Goal: Information Seeking & Learning: Learn about a topic

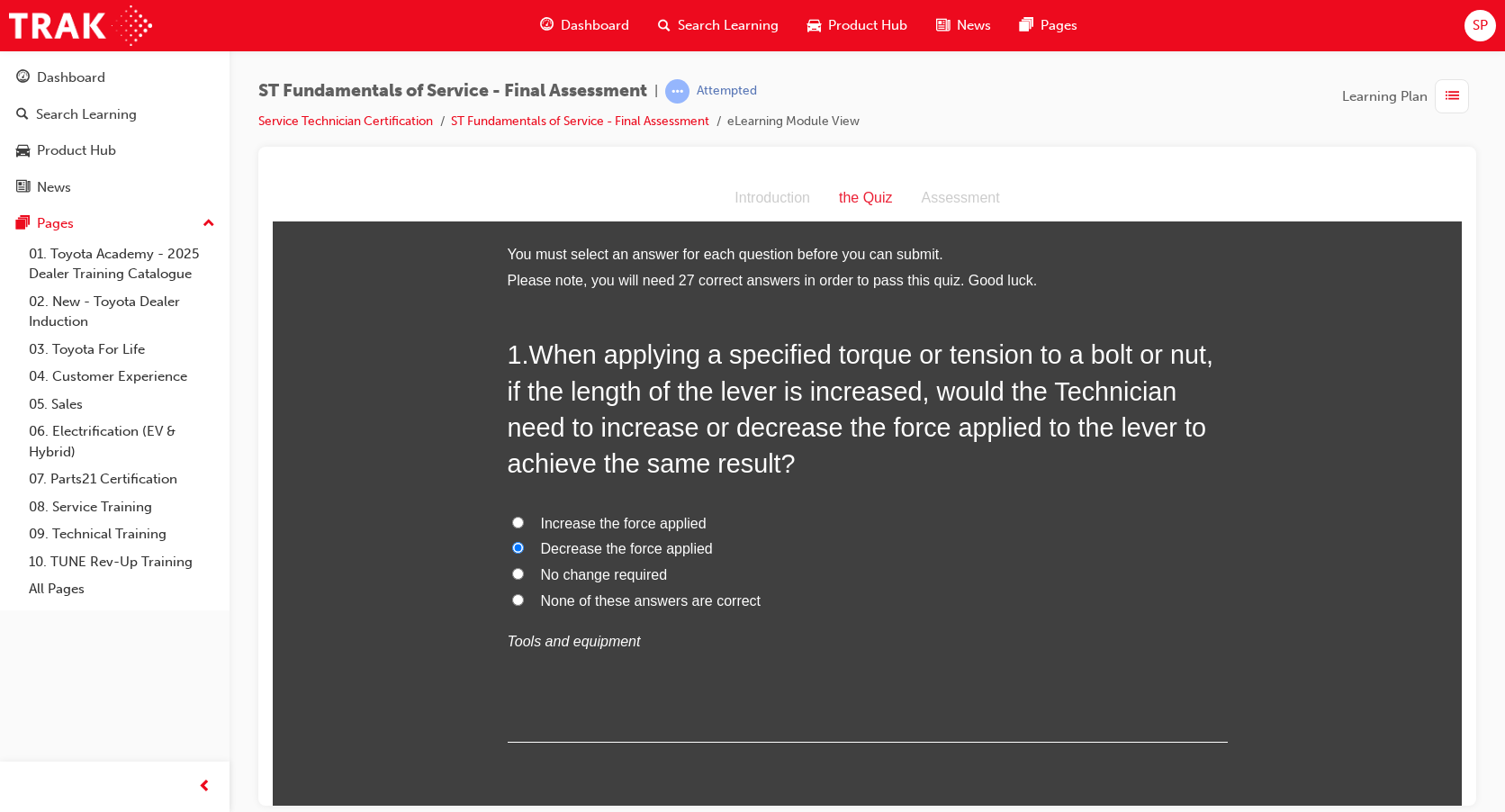
scroll to position [2879, 0]
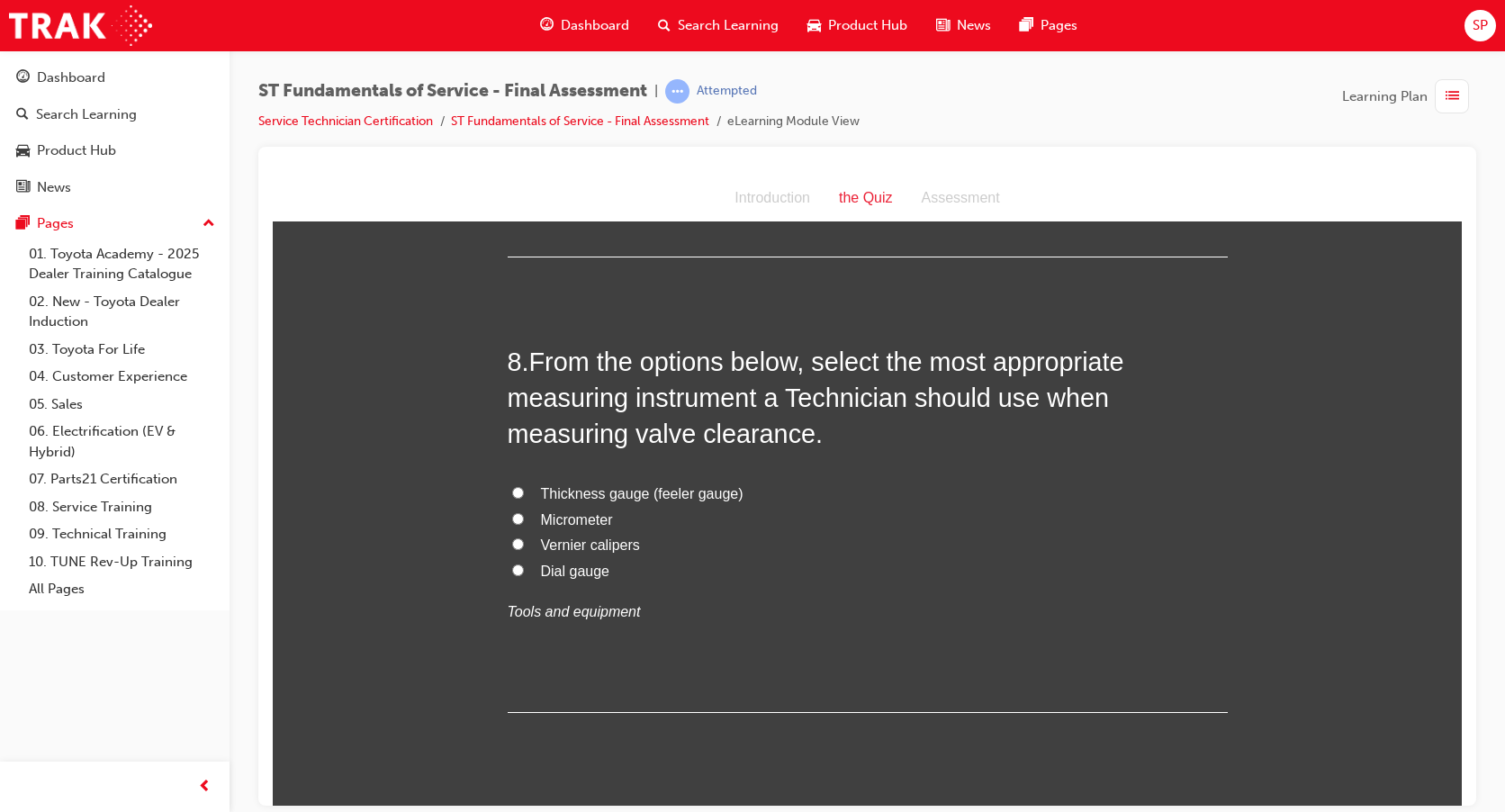
click at [518, 488] on label "Thickness gauge (feeler gauge)" at bounding box center [867, 493] width 720 height 26
click at [518, 488] on input "Thickness gauge (feeler gauge)" at bounding box center [518, 491] width 12 height 12
radio input "true"
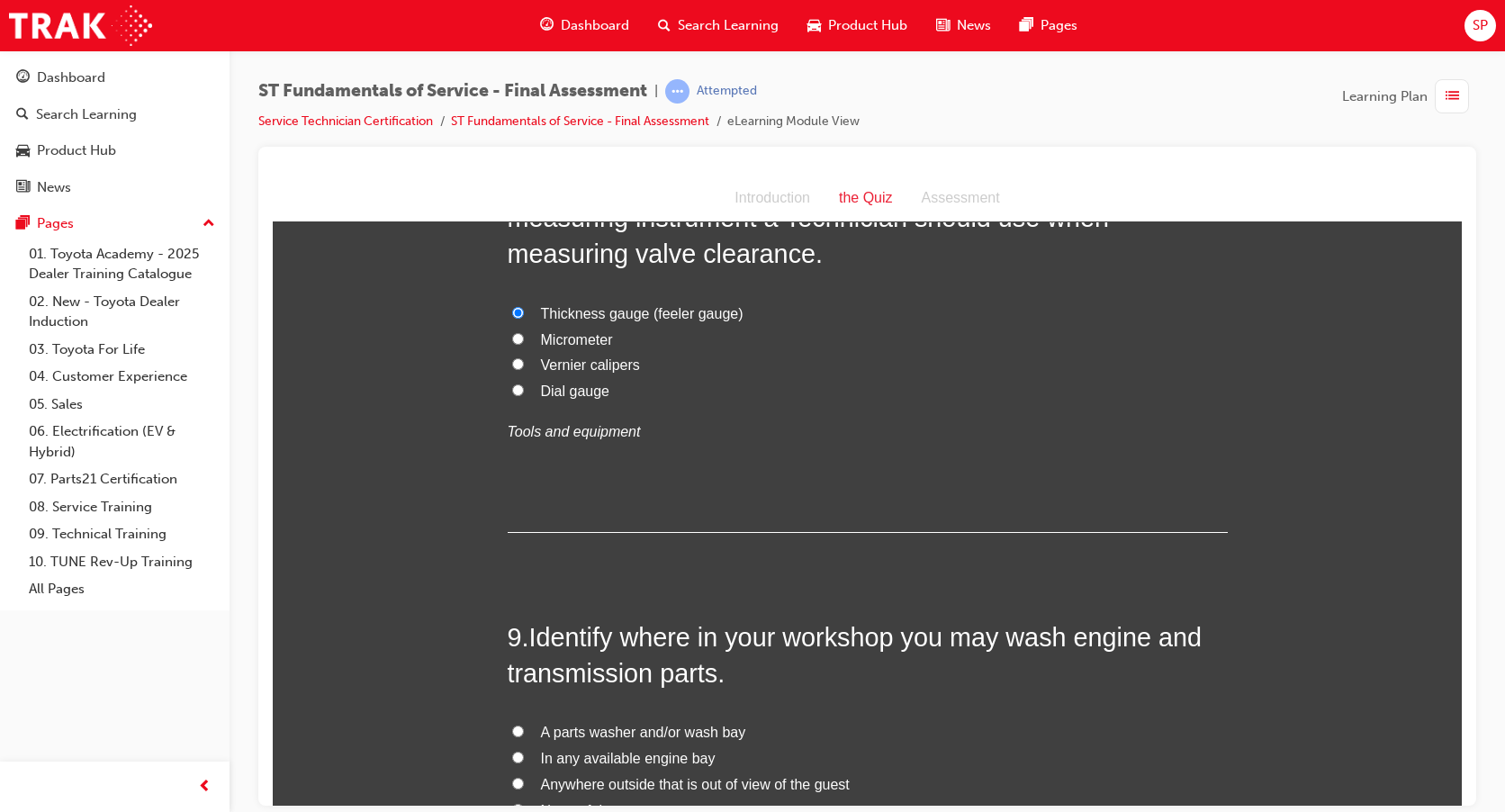
scroll to position [3240, 0]
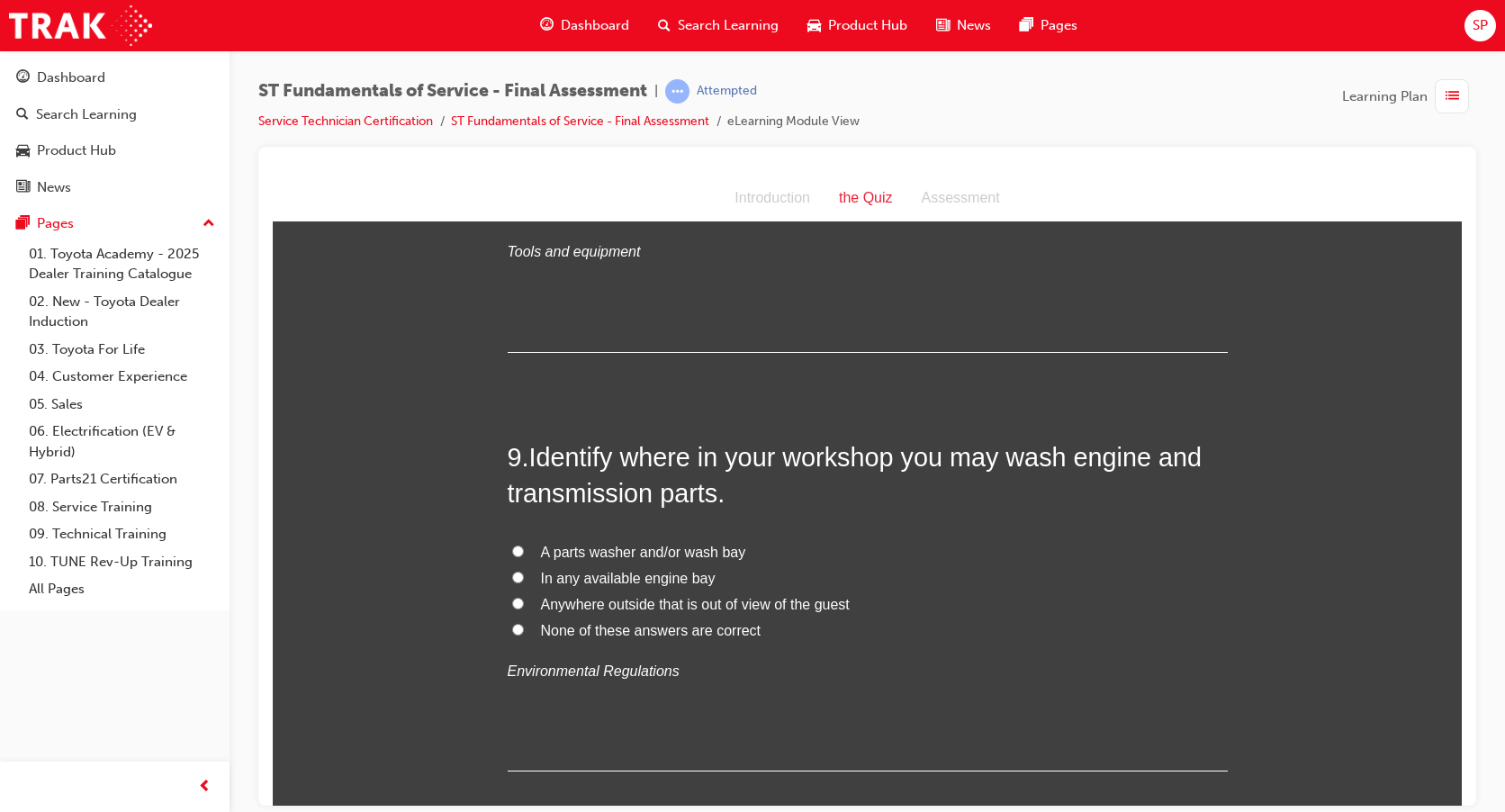
click at [512, 547] on input "A parts washer and/or wash bay" at bounding box center [518, 550] width 12 height 12
radio input "true"
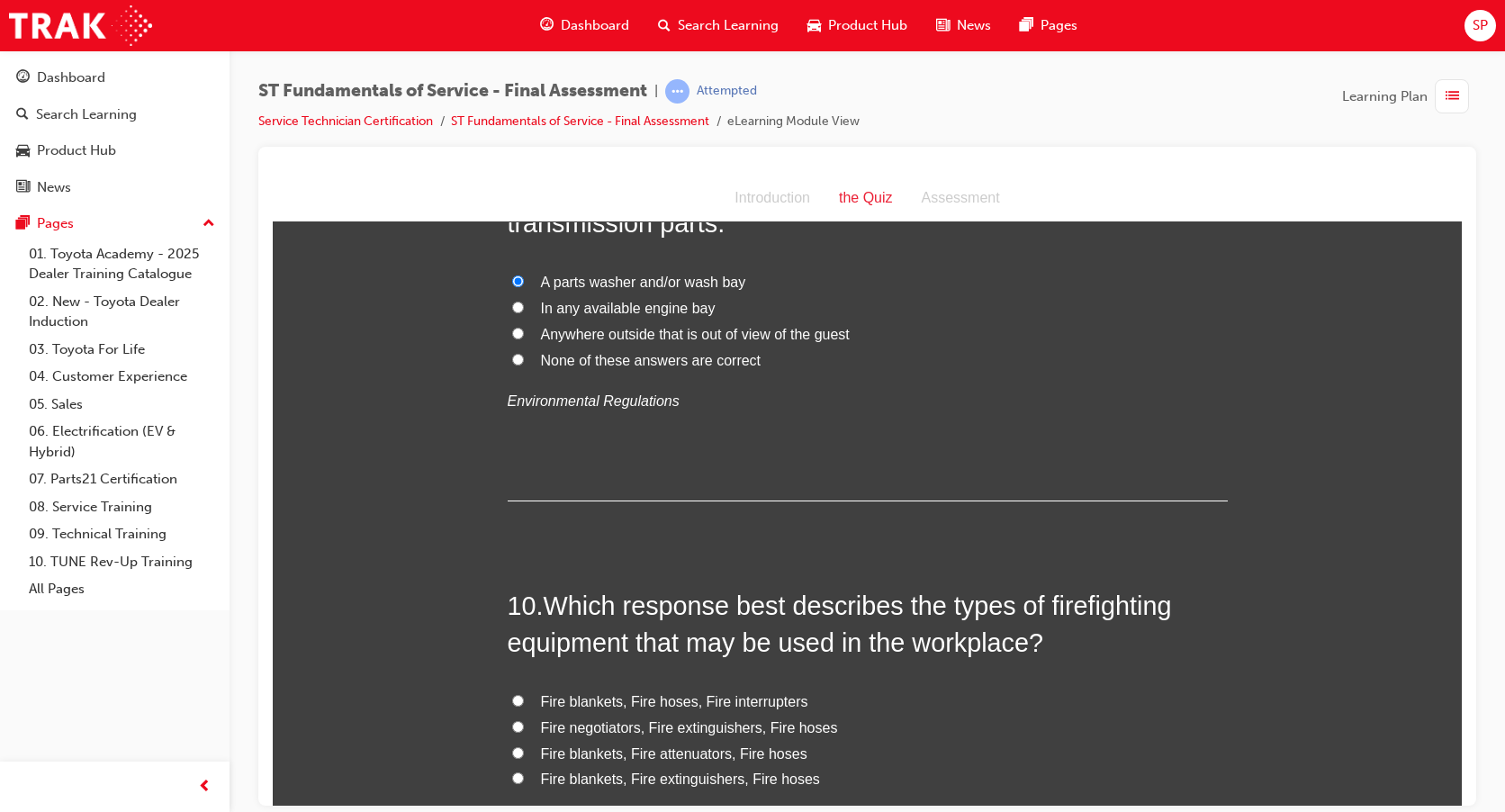
scroll to position [3689, 0]
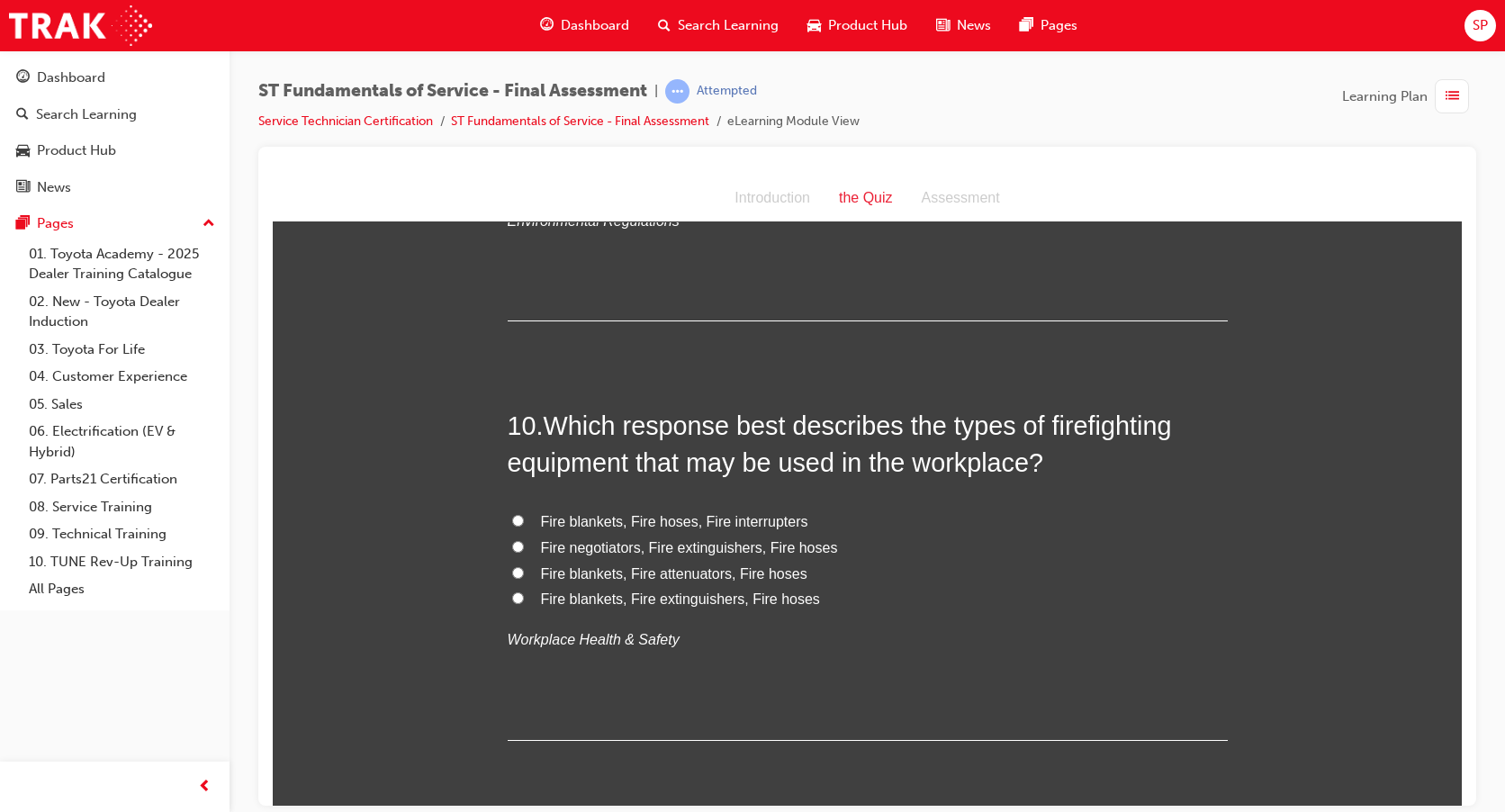
click at [516, 596] on input "Fire blankets, Fire extinguishers, Fire hoses" at bounding box center [518, 597] width 12 height 12
radio input "true"
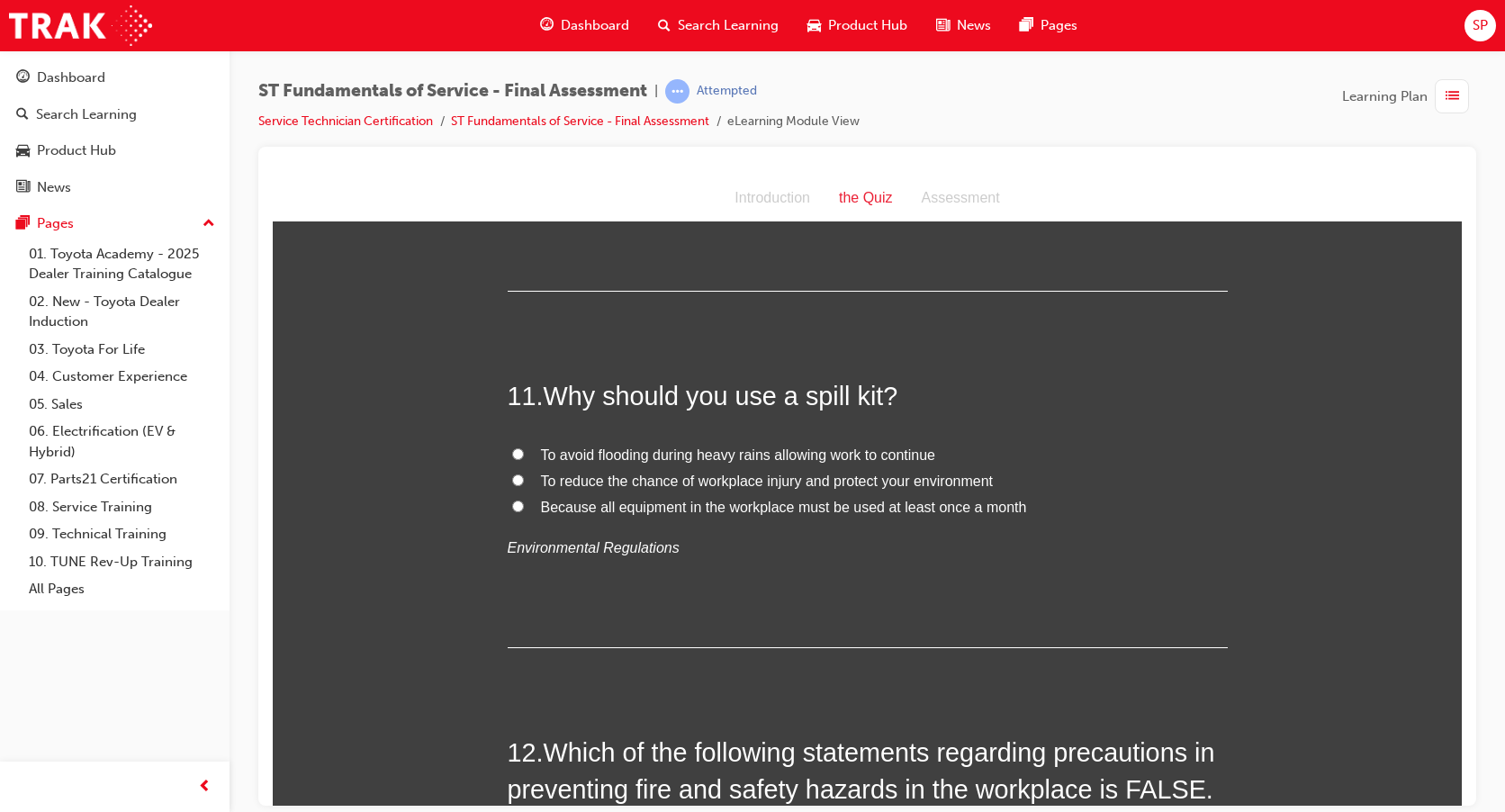
scroll to position [4140, 0]
click at [510, 470] on label "To reduce the chance of workplace injury and protect your environment" at bounding box center [867, 480] width 720 height 26
click at [512, 472] on input "To reduce the chance of workplace injury and protect your environment" at bounding box center [518, 478] width 12 height 12
radio input "true"
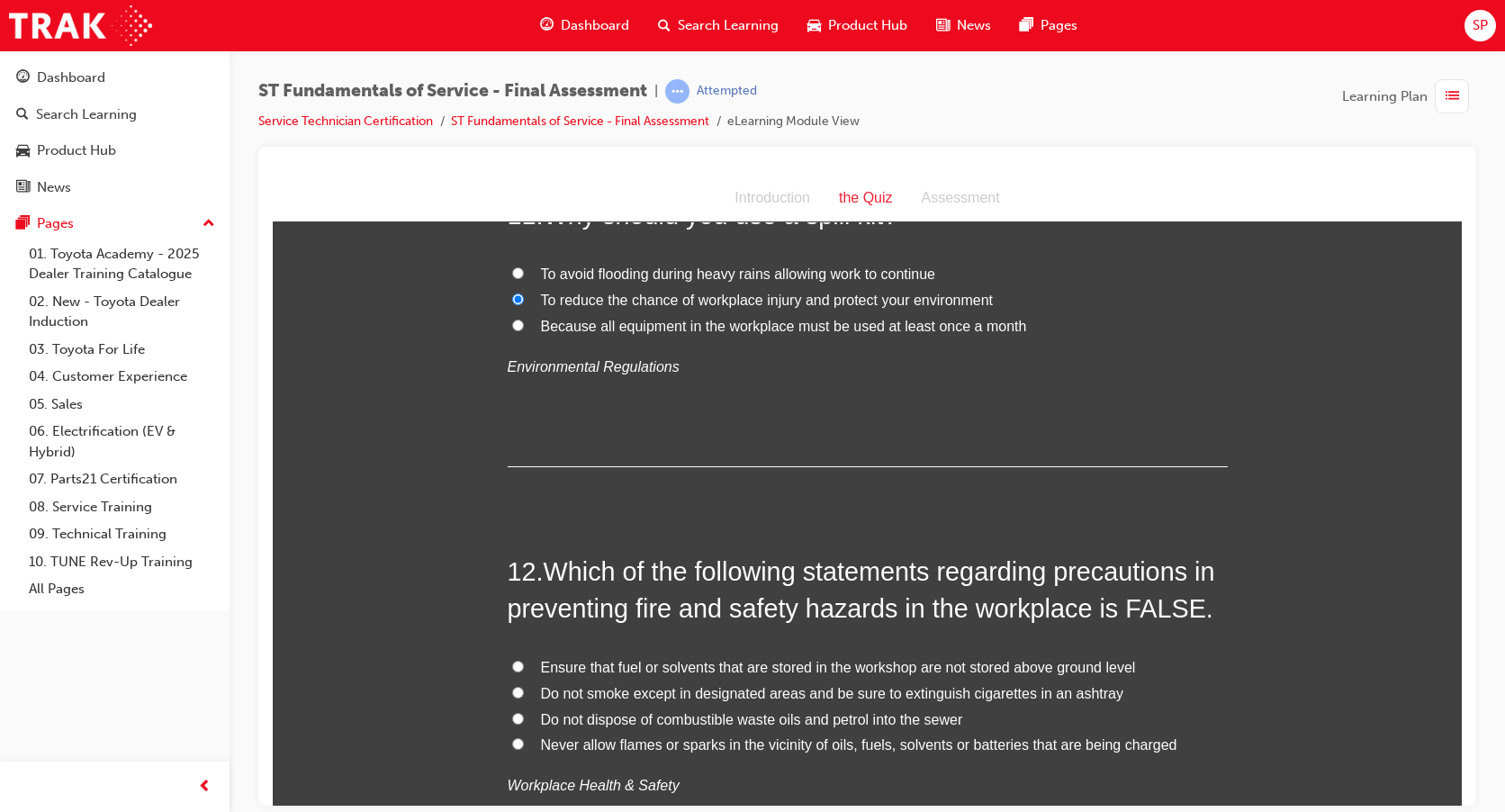
scroll to position [4500, 0]
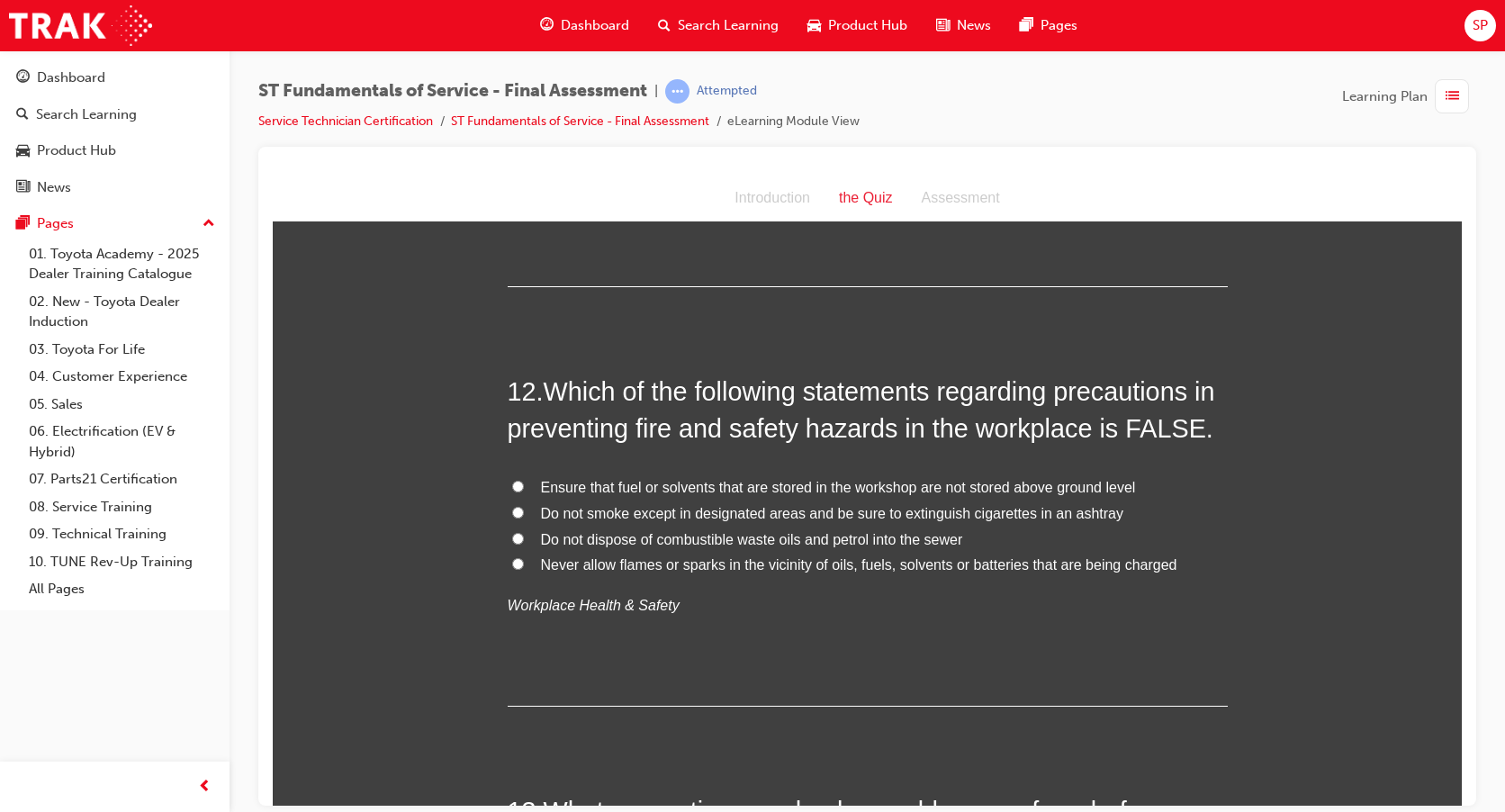
click at [516, 483] on input "Ensure that fuel or solvents that are stored in the workshop are not stored abo…" at bounding box center [518, 485] width 12 height 12
radio input "true"
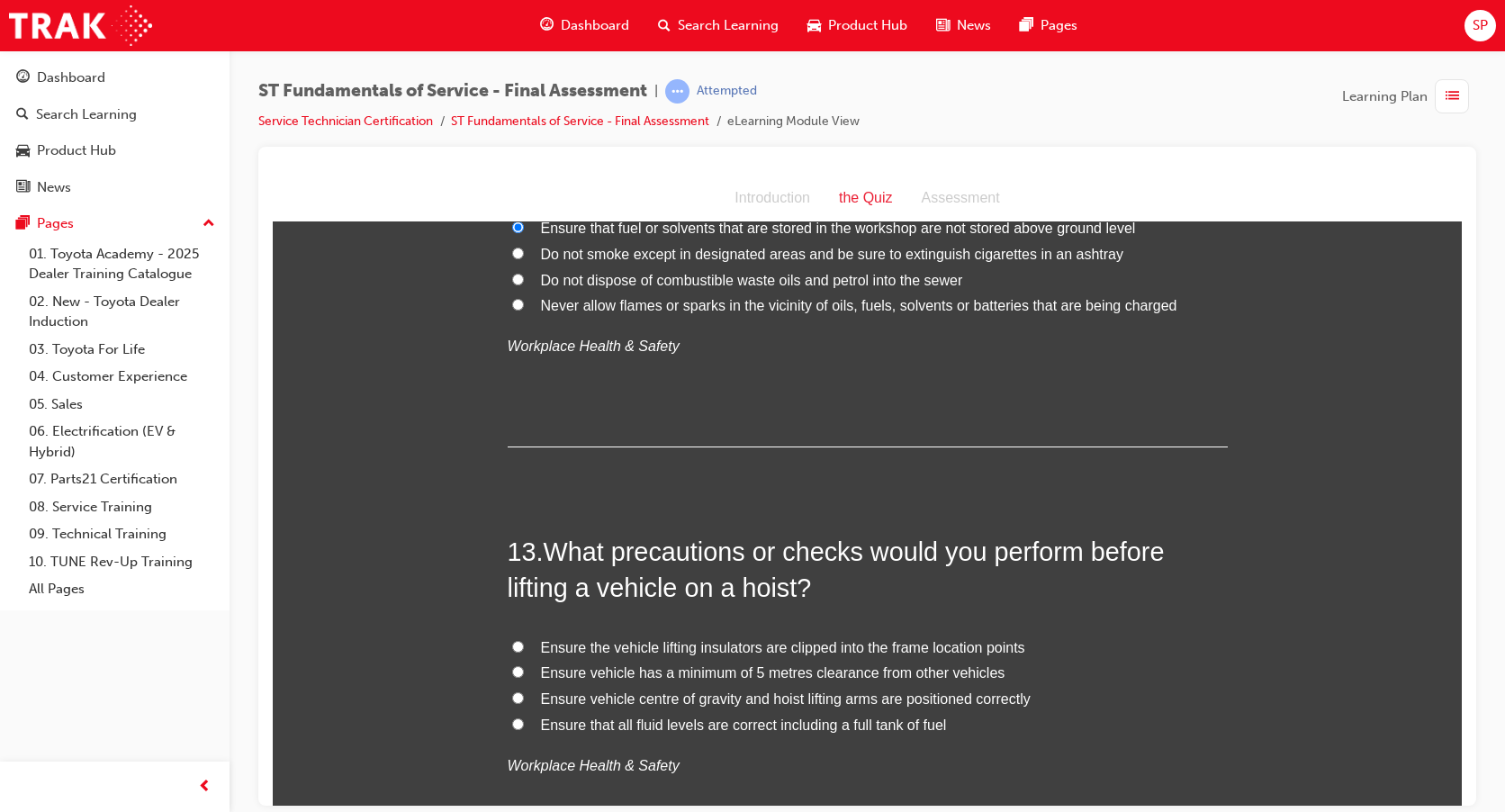
scroll to position [4859, 0]
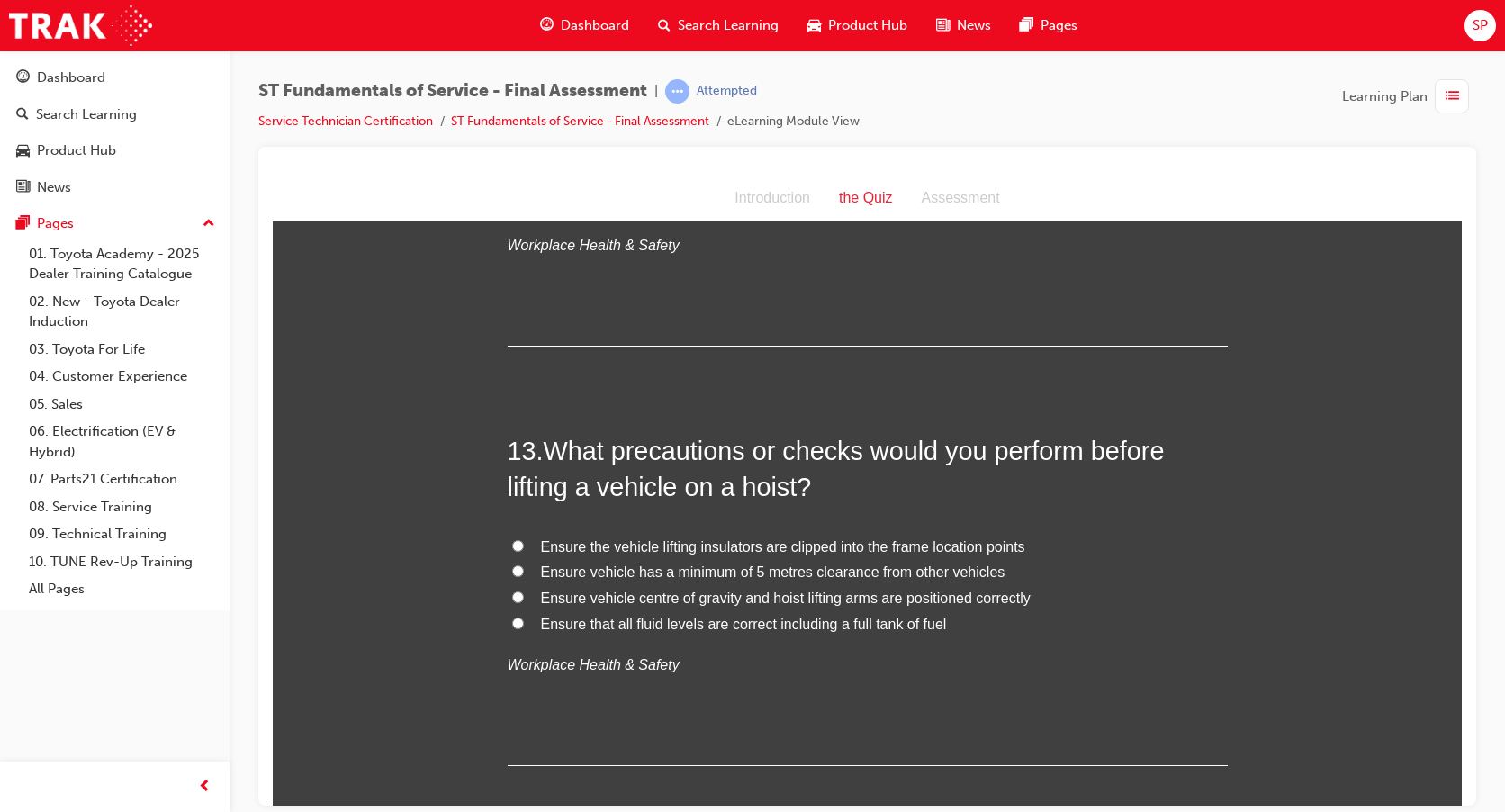
click at [512, 597] on input "Ensure vehicle centre of gravity and hoist lifting arms are positioned correctly" at bounding box center [518, 596] width 12 height 12
radio input "true"
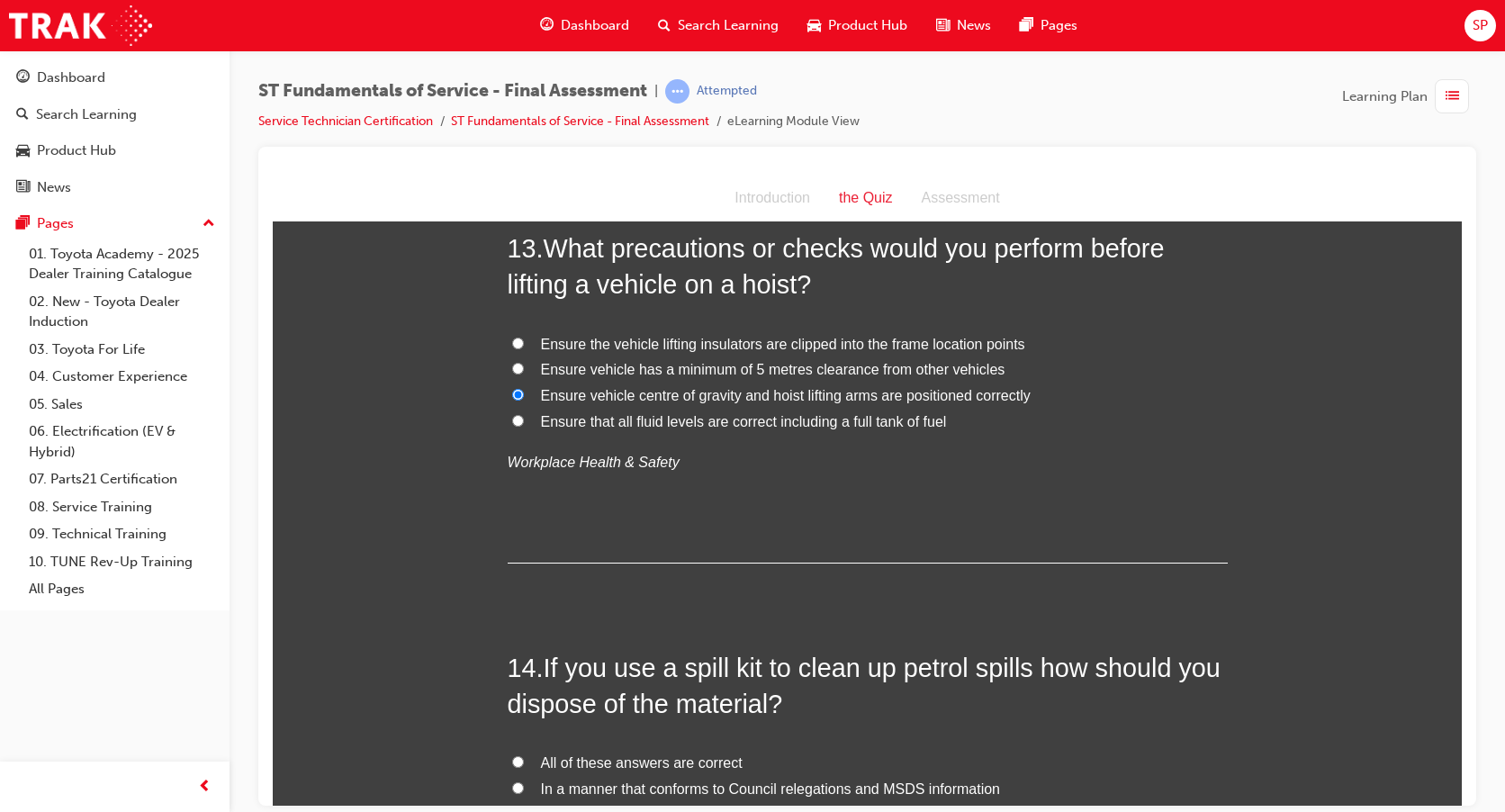
scroll to position [5220, 0]
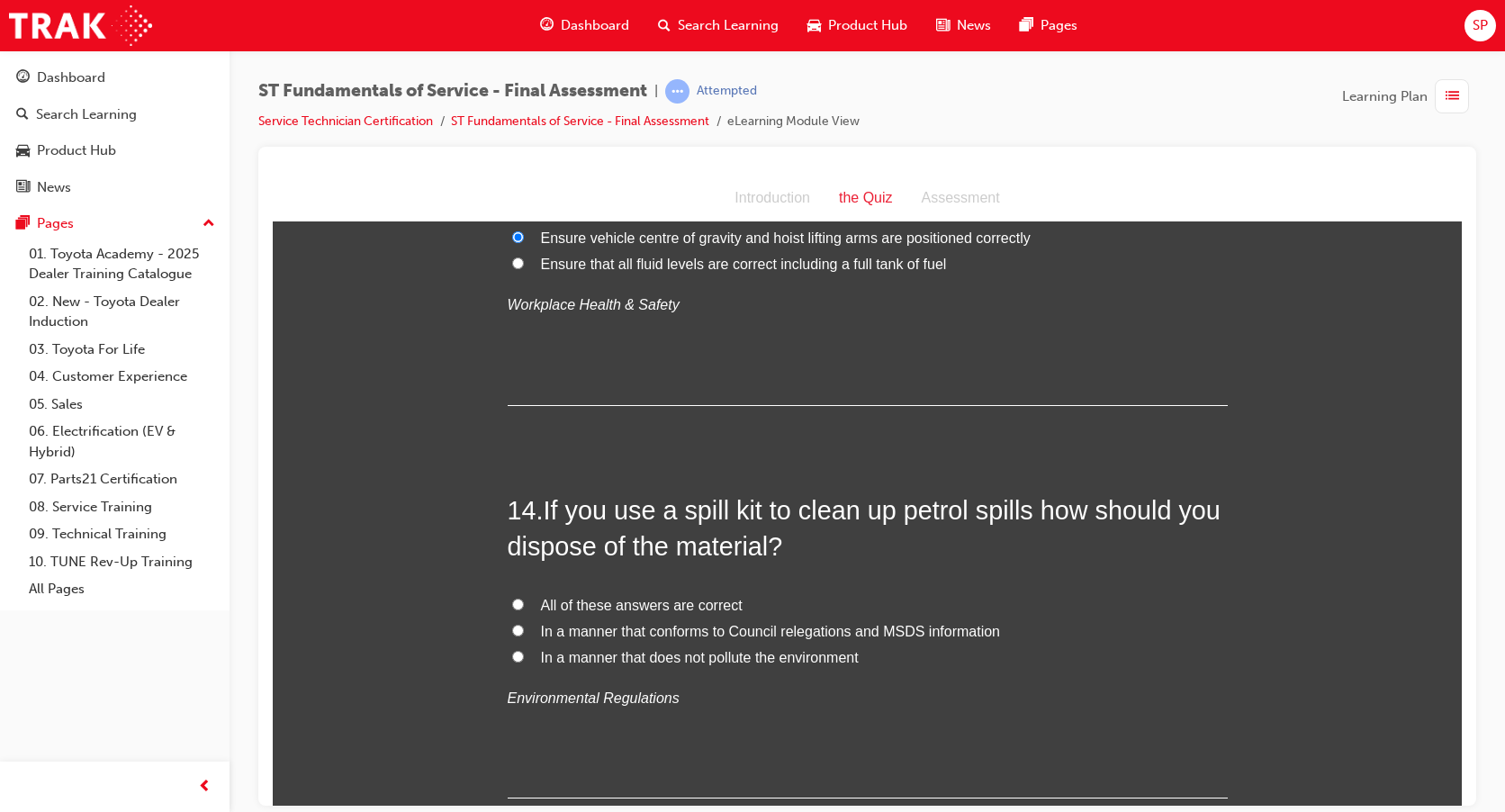
click at [514, 600] on input "All of these answers are correct" at bounding box center [518, 603] width 12 height 12
radio input "true"
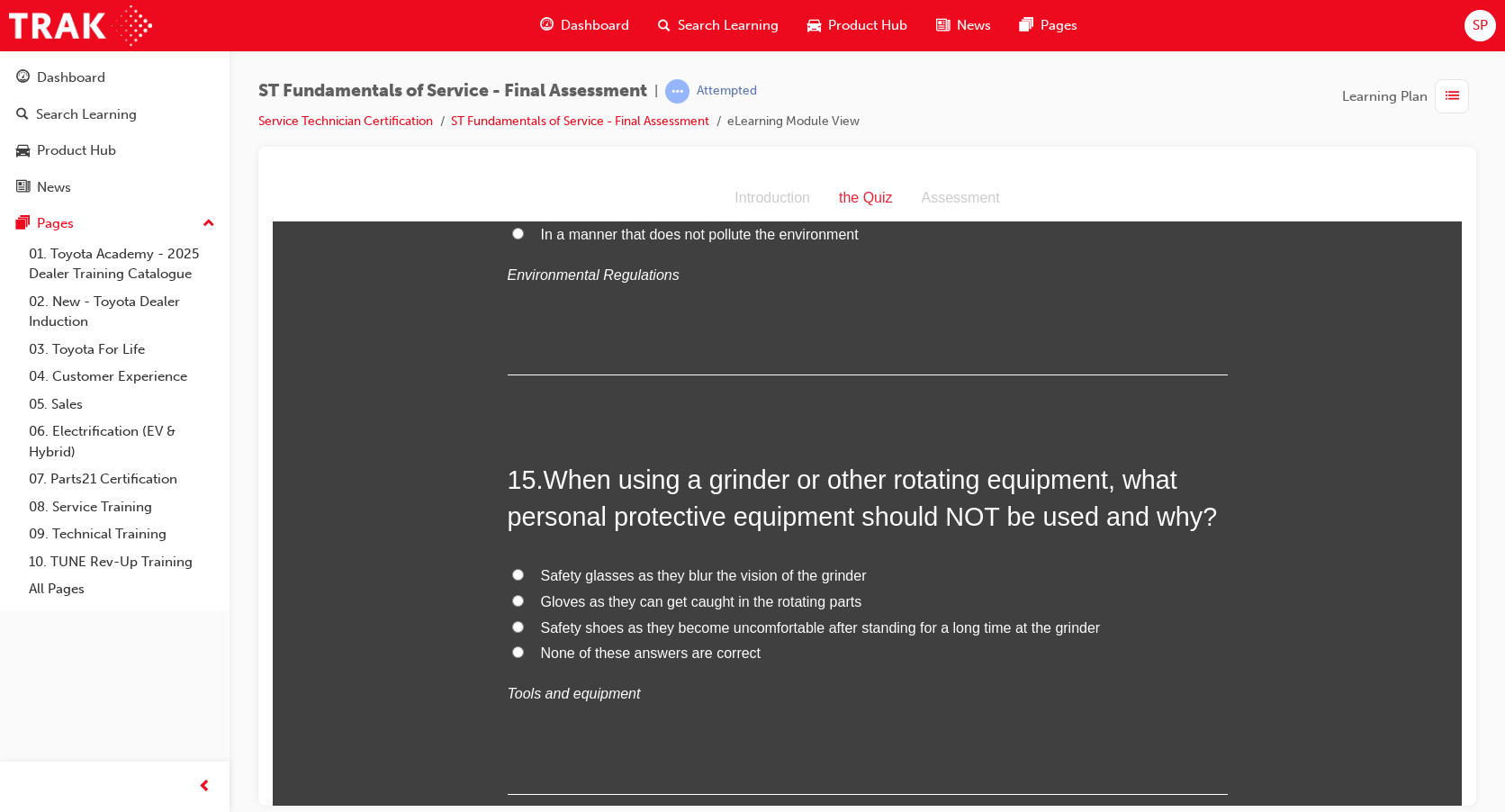
scroll to position [5759, 0]
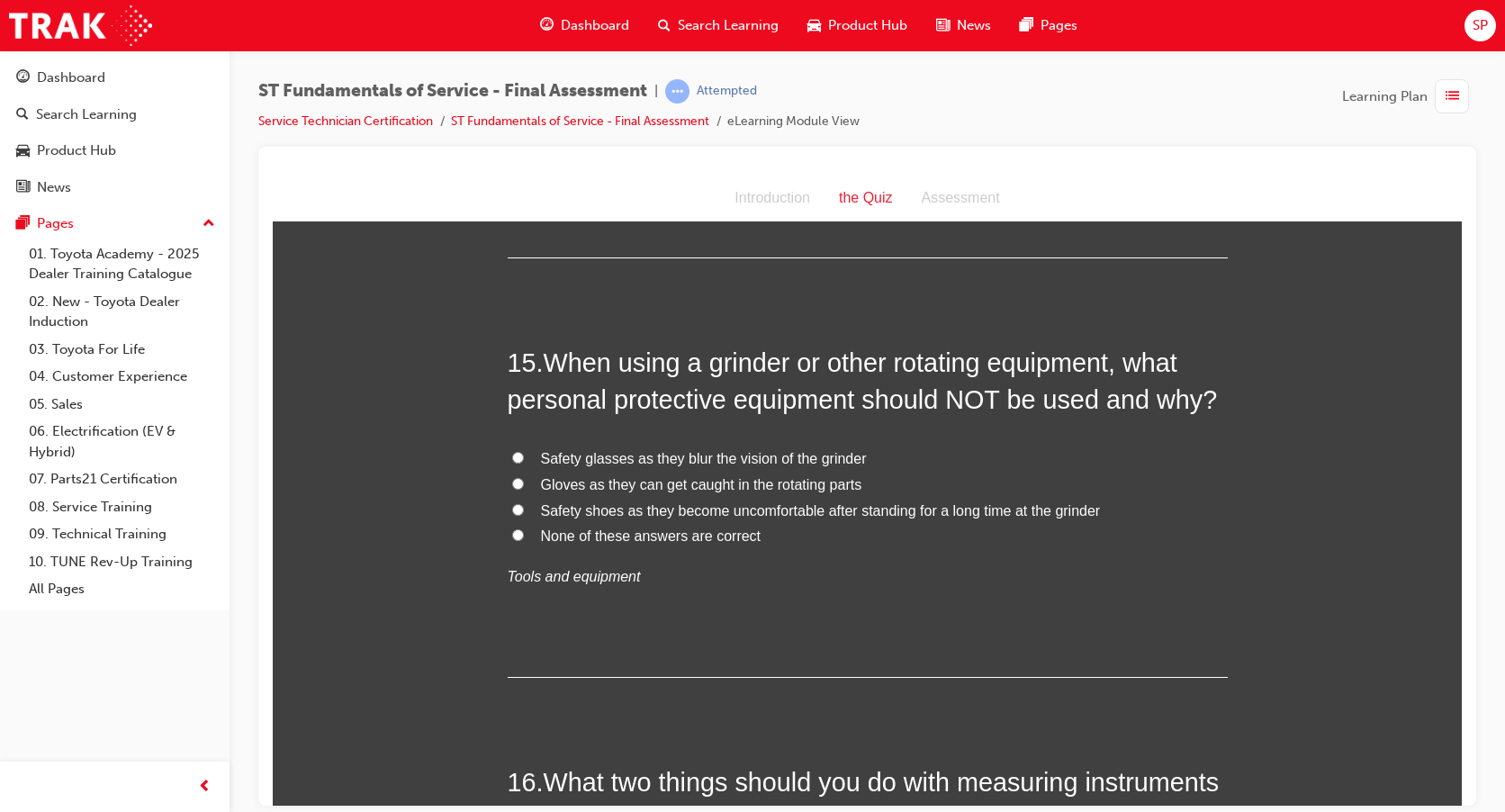
click at [516, 482] on input "Gloves as they can get caught in the rotating parts" at bounding box center [518, 482] width 12 height 12
radio input "true"
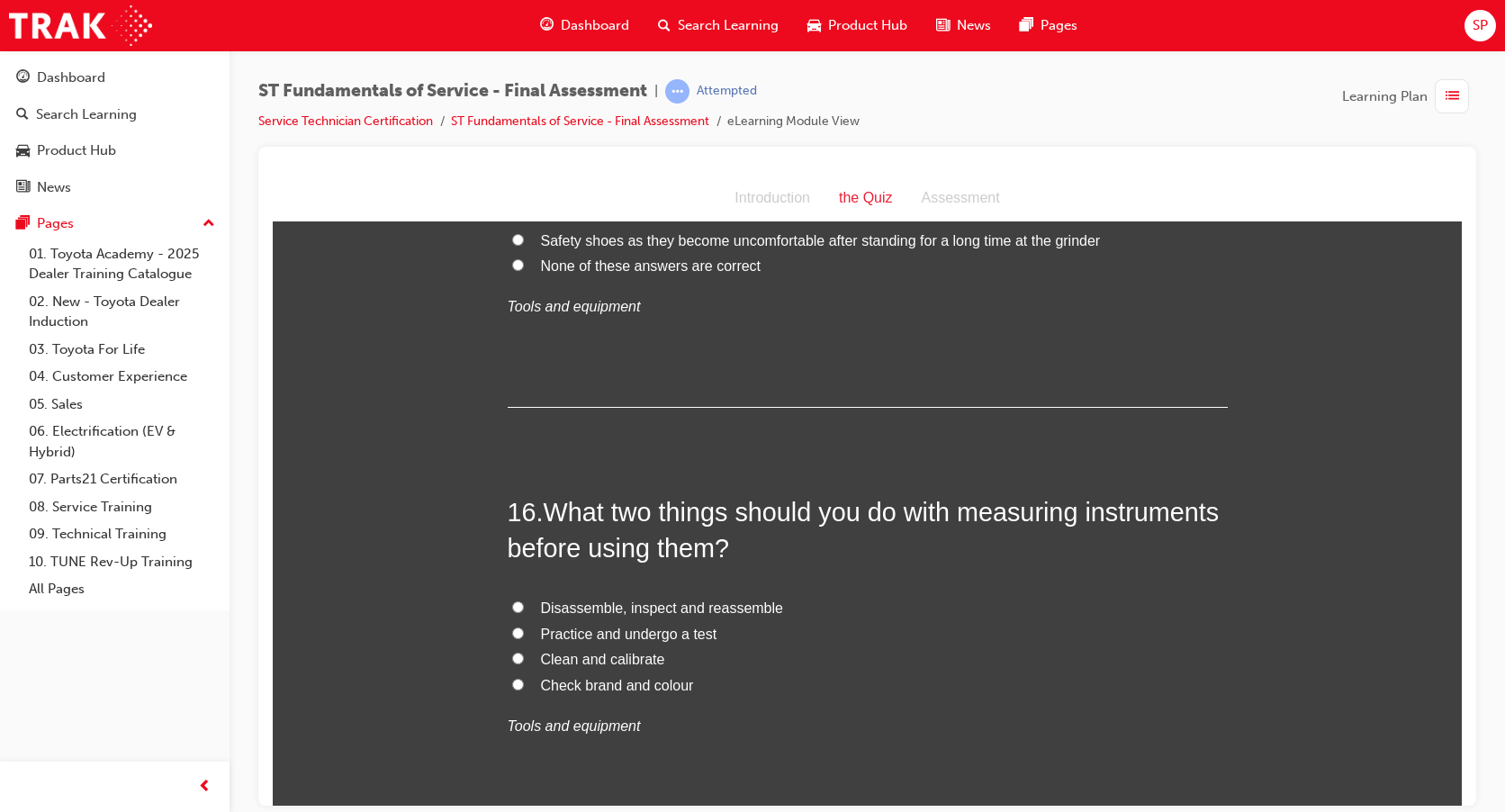
scroll to position [6209, 0]
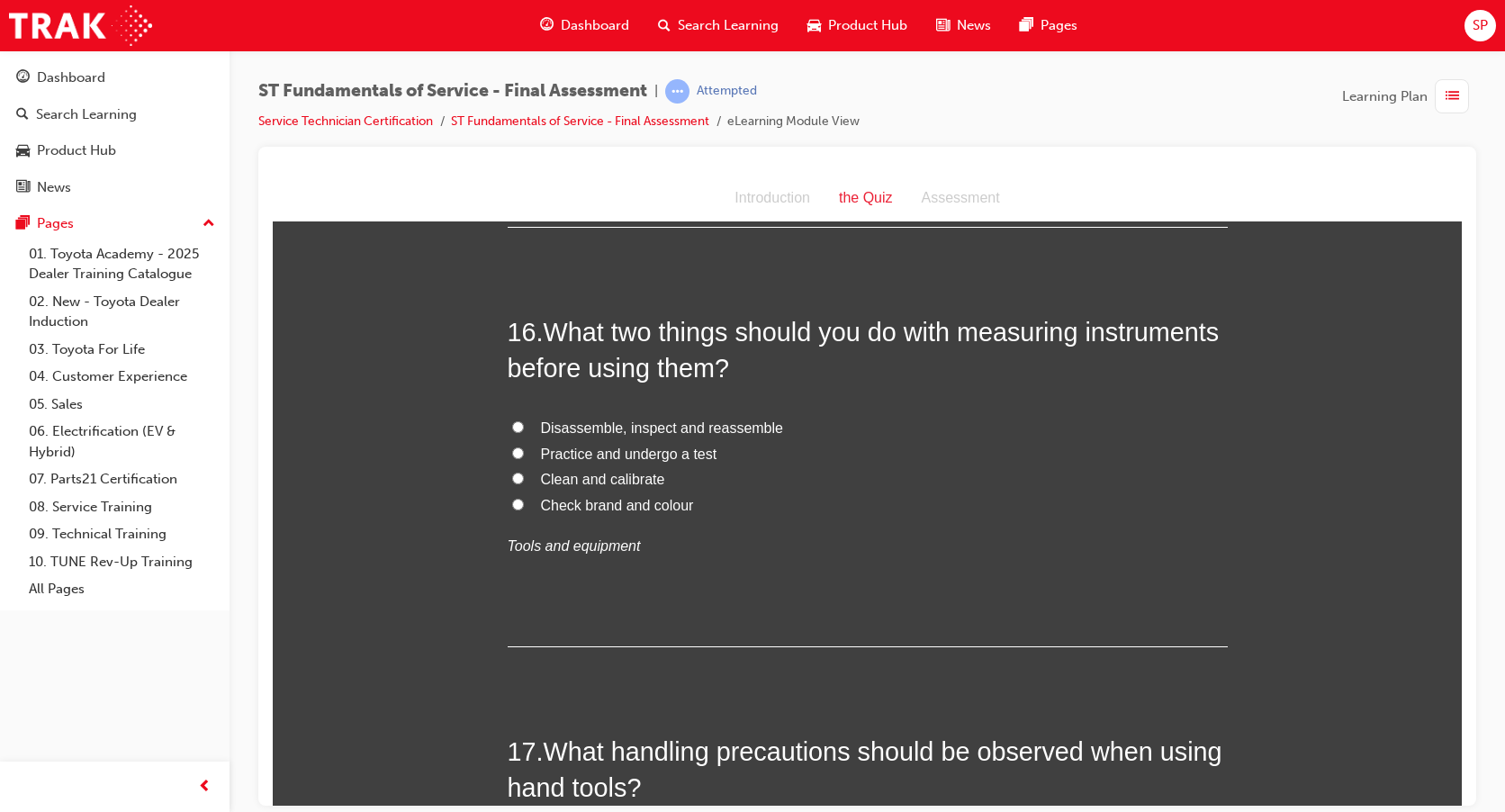
click at [514, 480] on input "Clean and calibrate" at bounding box center [518, 477] width 12 height 12
radio input "true"
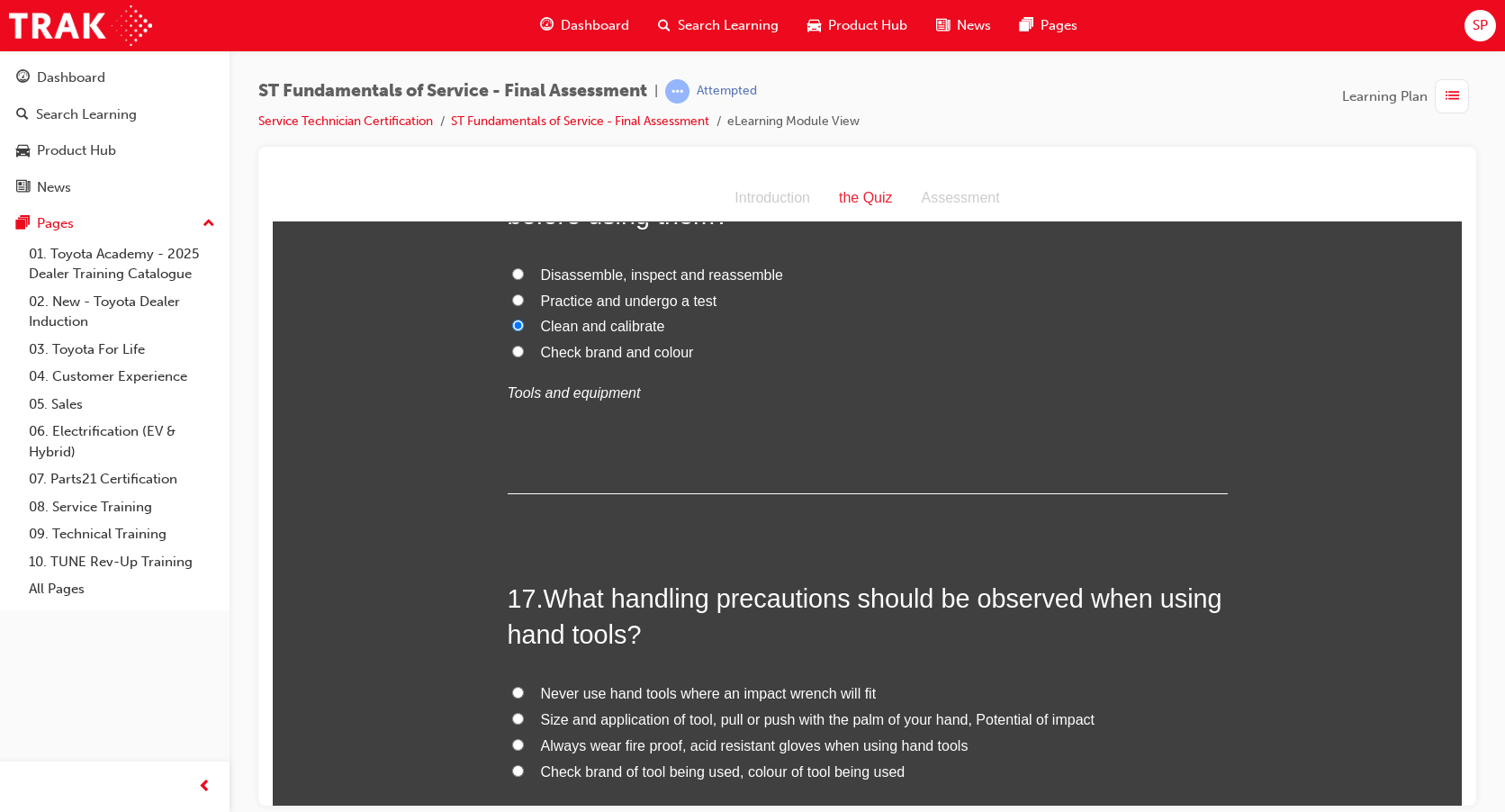
scroll to position [6480, 0]
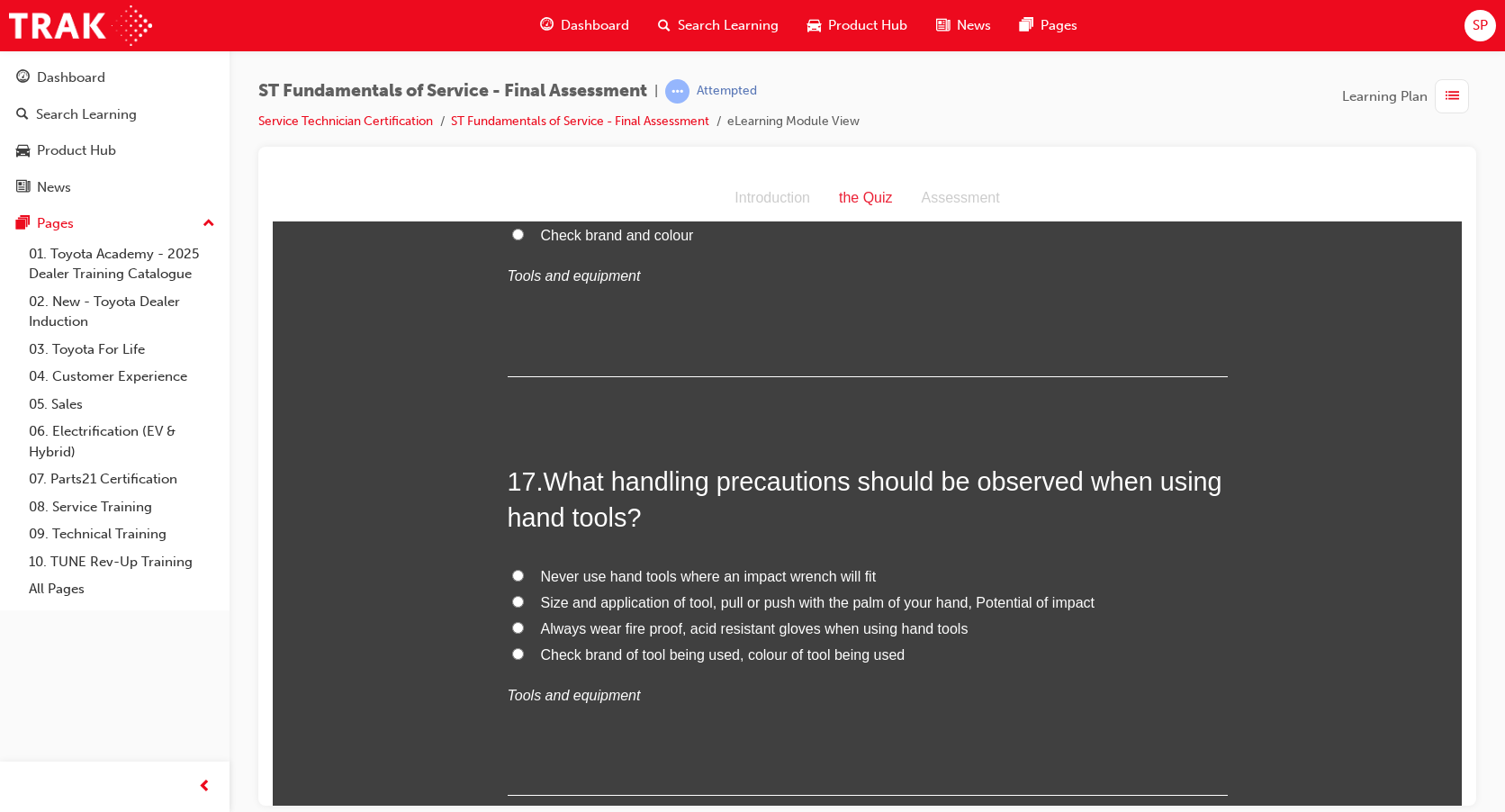
click at [513, 602] on input "Size and application of tool, pull or push with the palm of your hand, Potentia…" at bounding box center [518, 600] width 12 height 12
radio input "true"
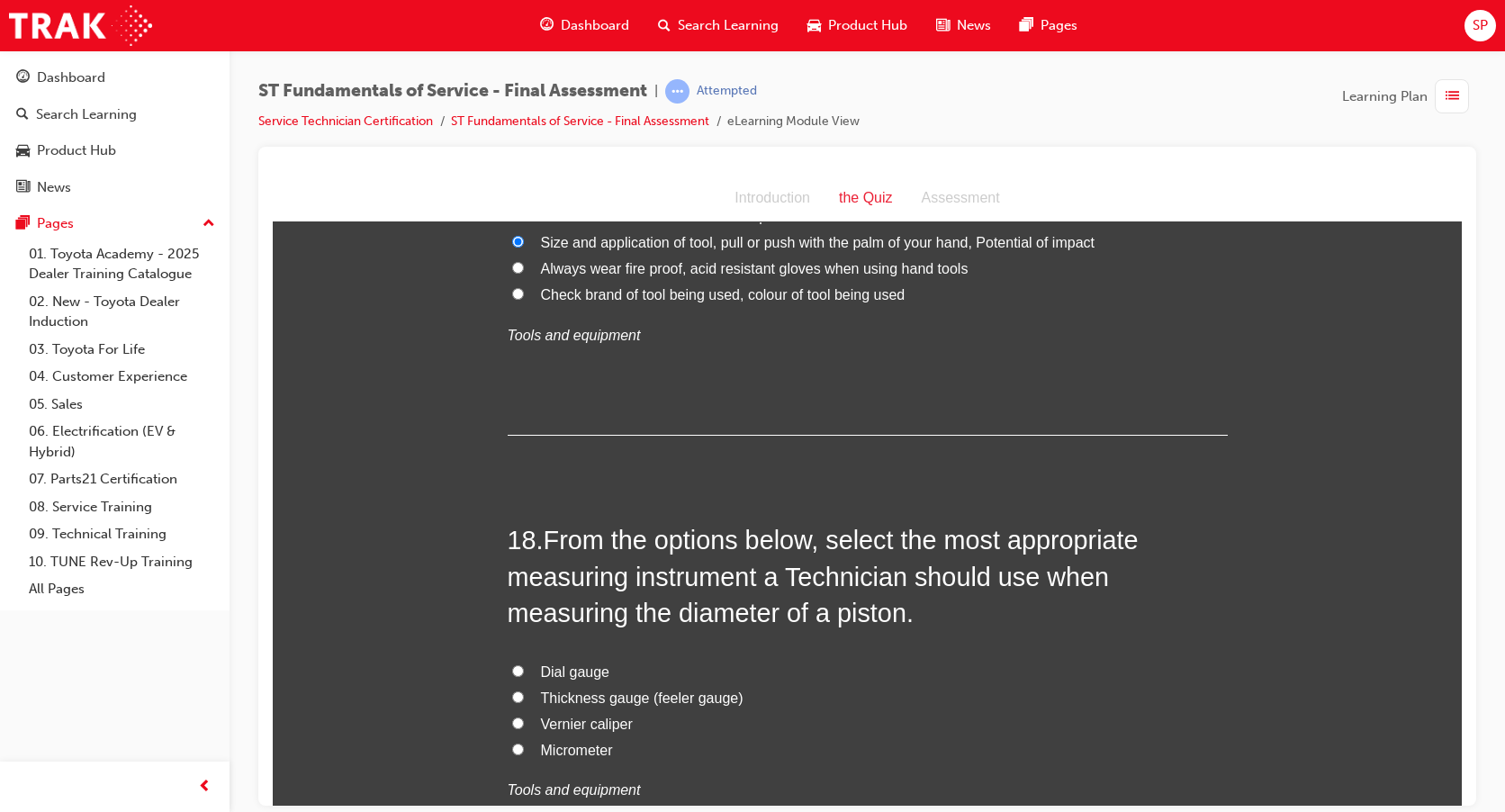
scroll to position [7019, 0]
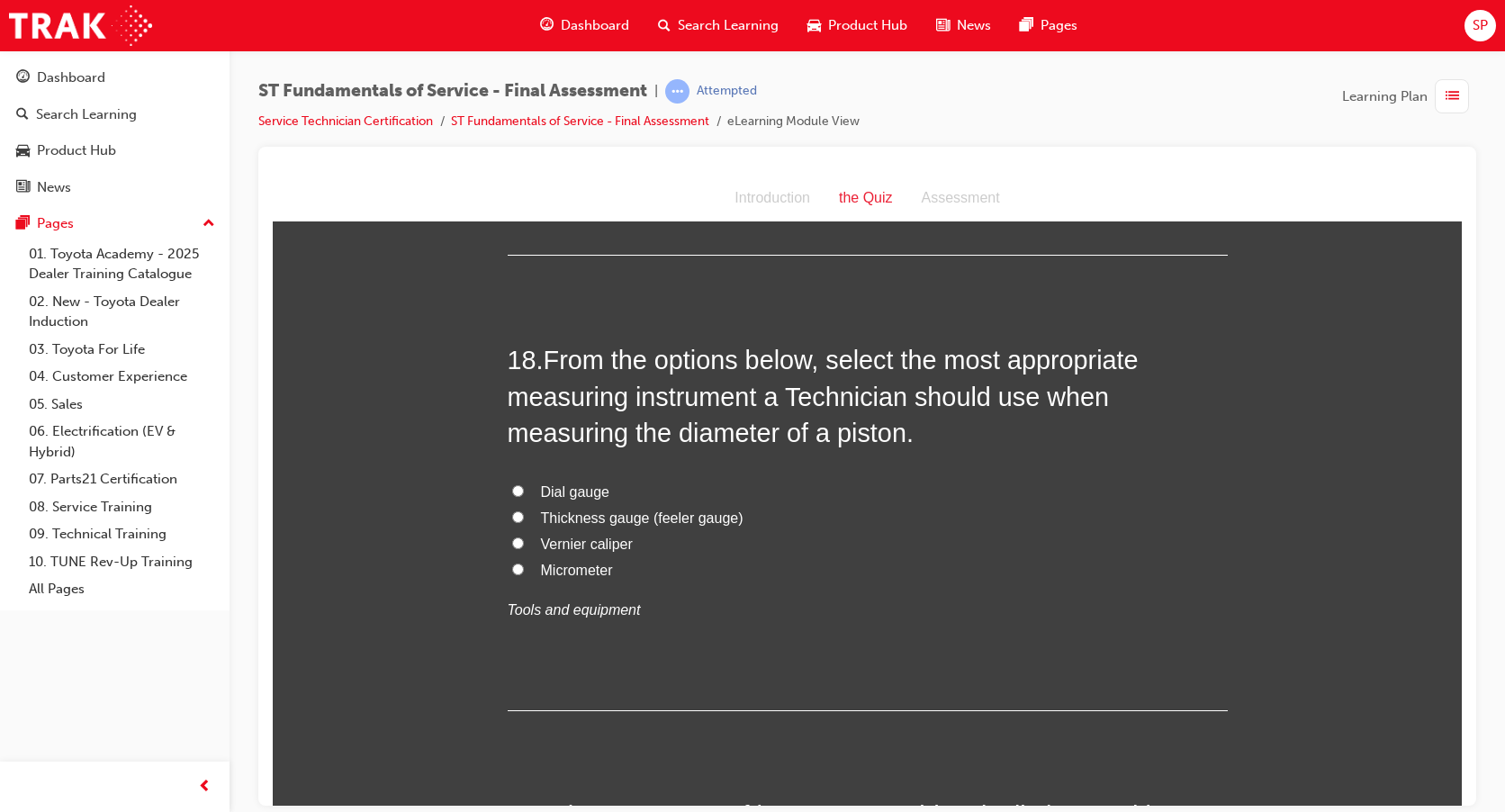
click at [512, 562] on input "Micrometer" at bounding box center [518, 568] width 12 height 12
radio input "true"
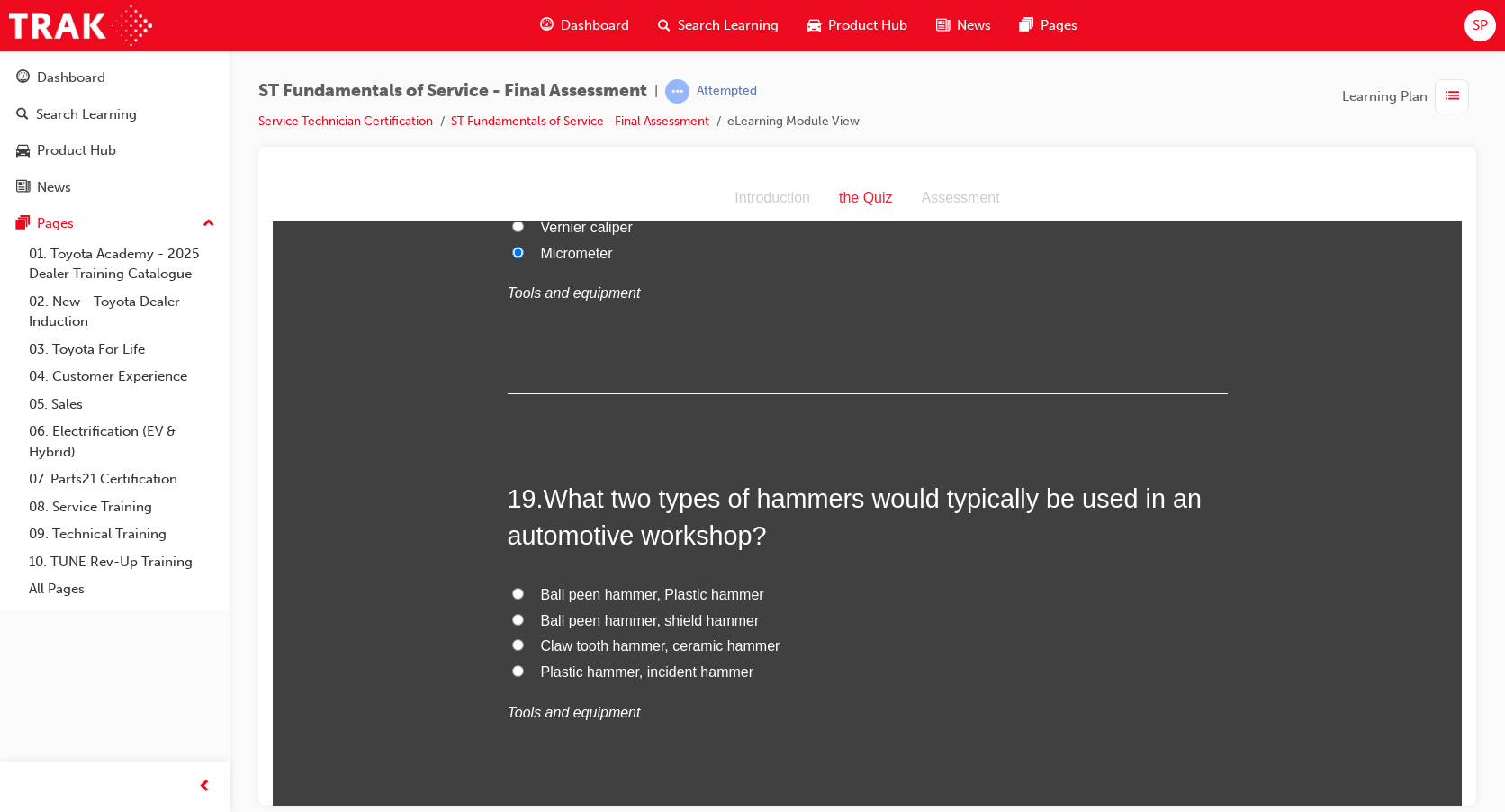
scroll to position [7379, 0]
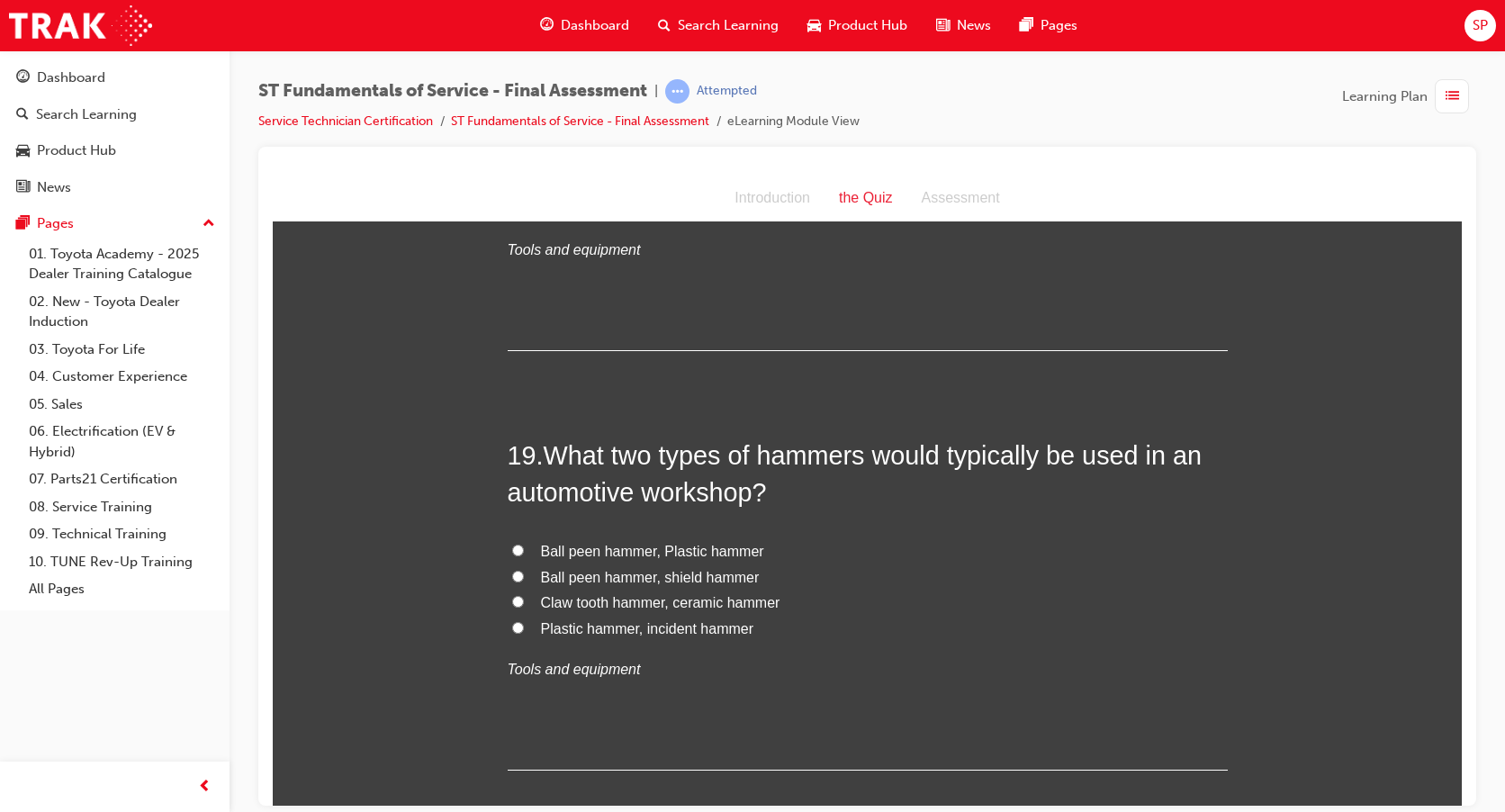
click at [513, 552] on input "Ball peen hammer, Plastic hammer" at bounding box center [518, 549] width 12 height 12
radio input "true"
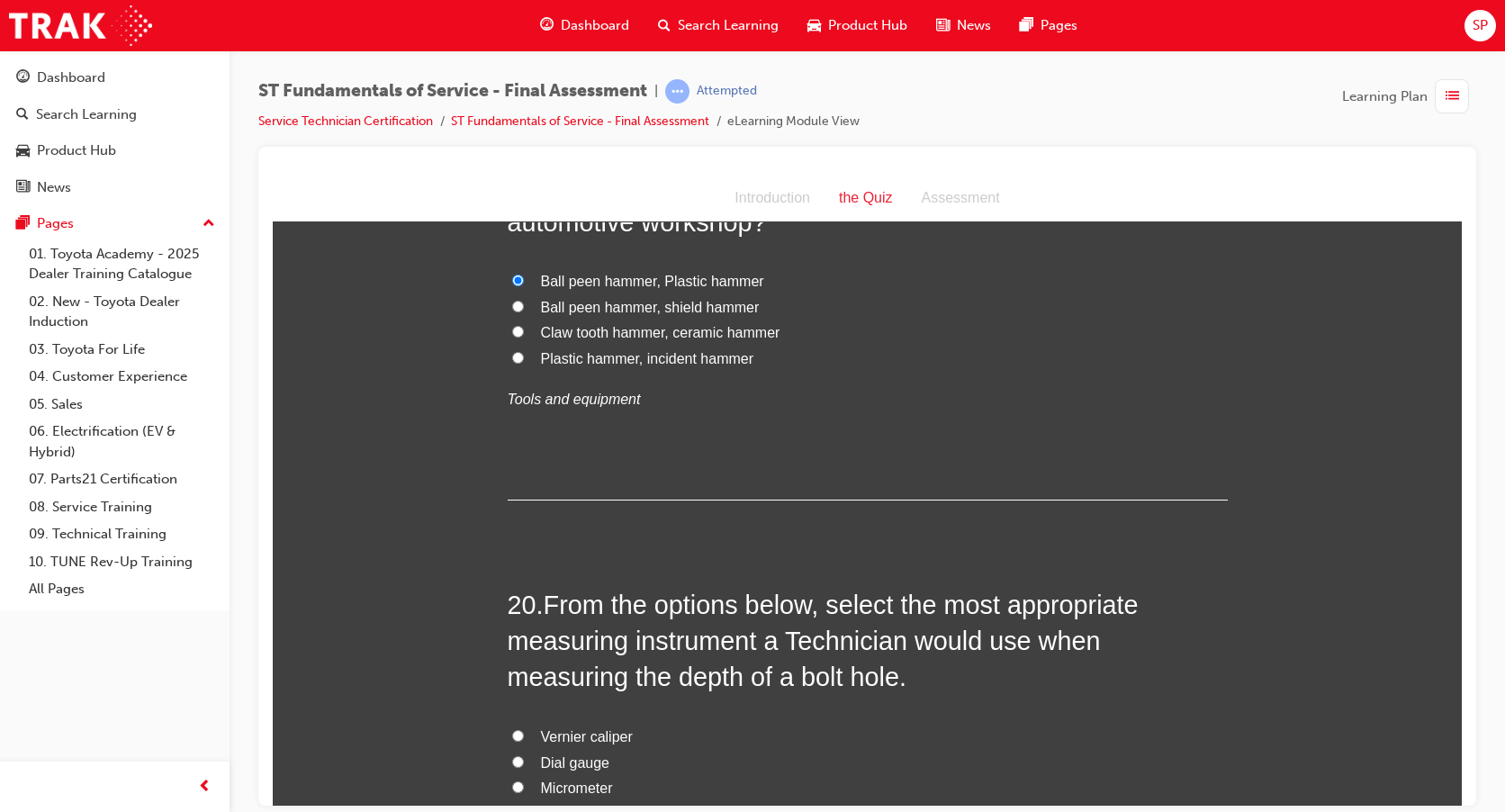
scroll to position [7829, 0]
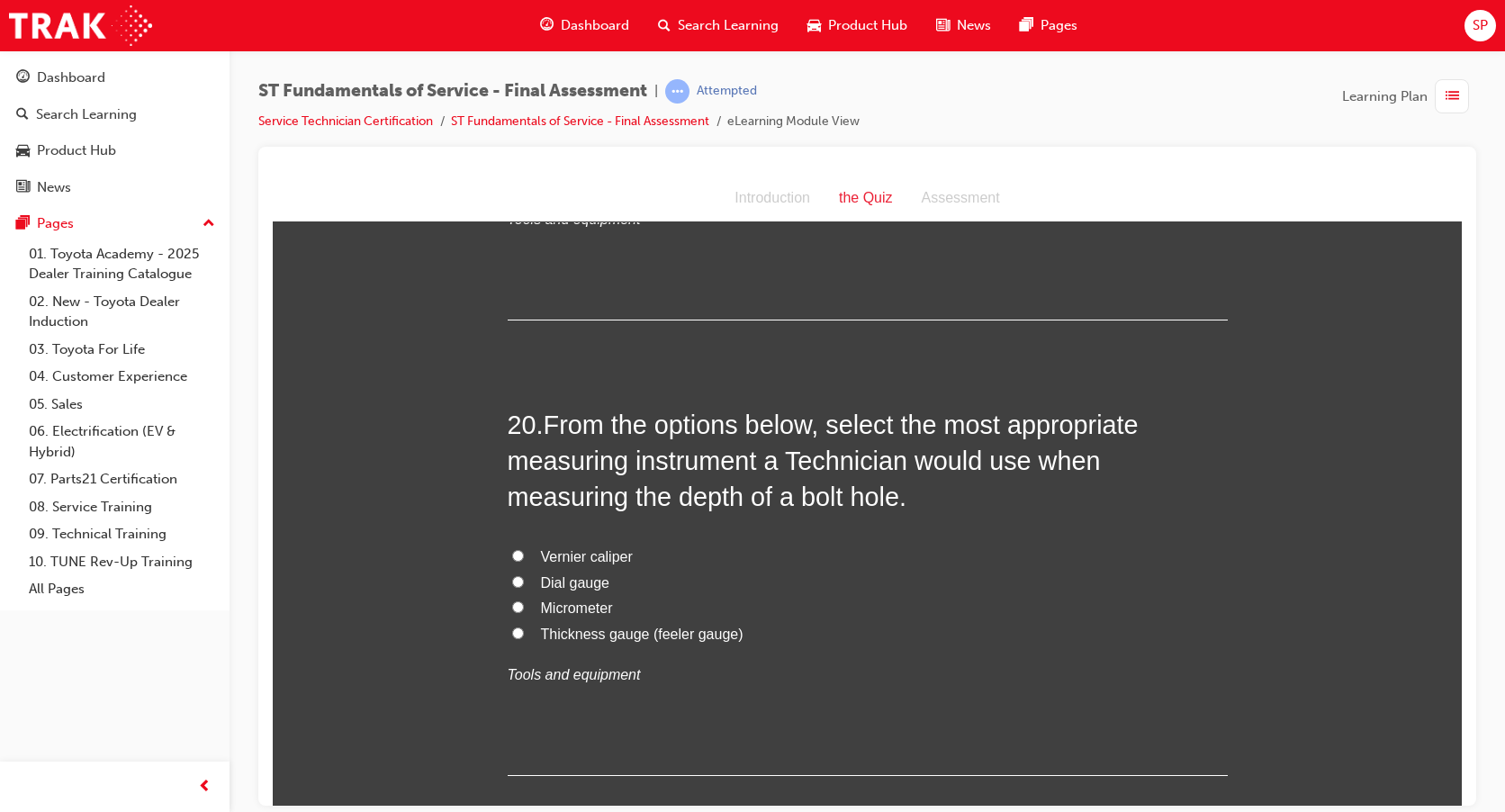
click at [512, 553] on input "Vernier caliper" at bounding box center [518, 554] width 12 height 12
radio input "true"
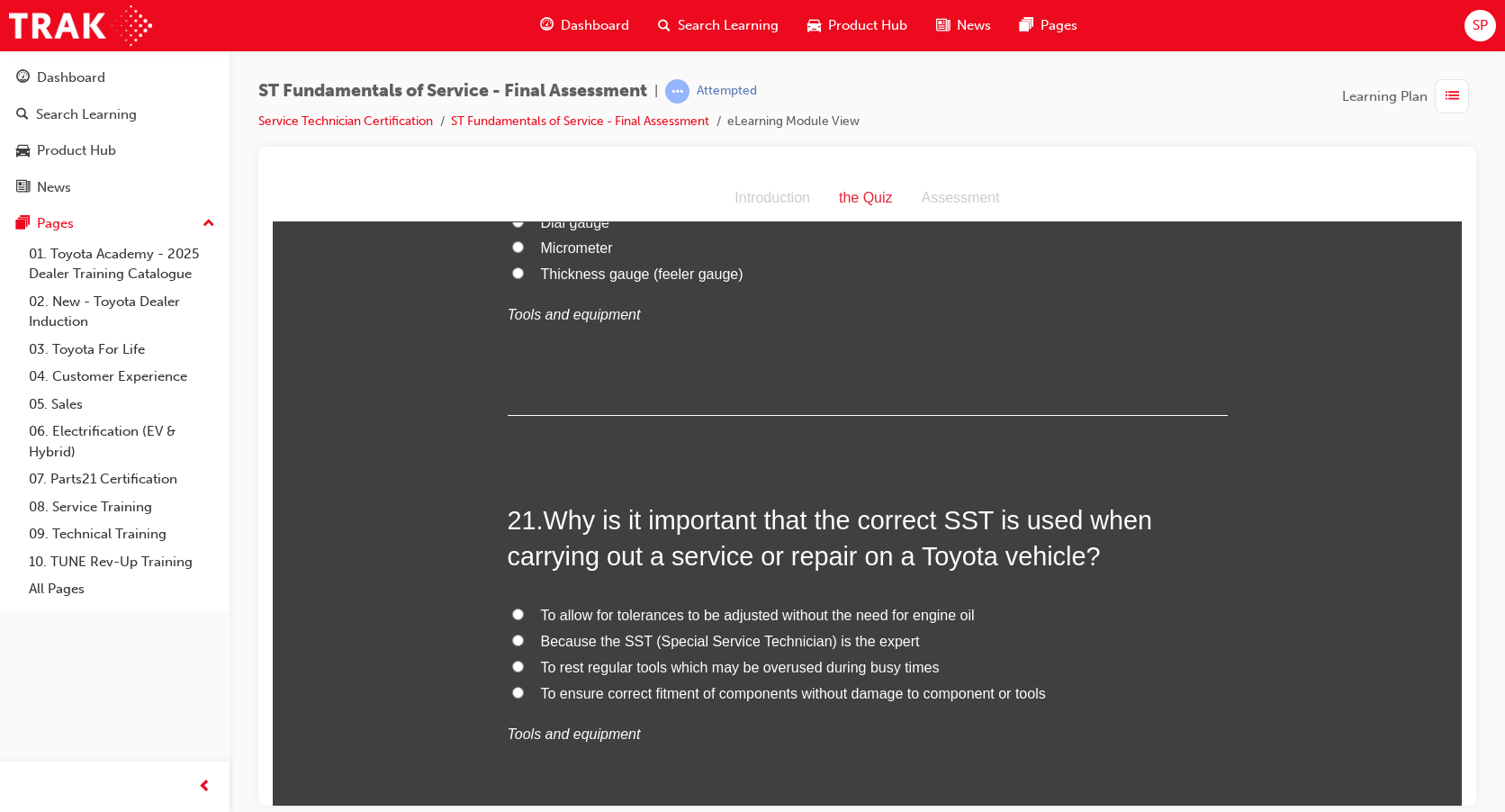
scroll to position [8279, 0]
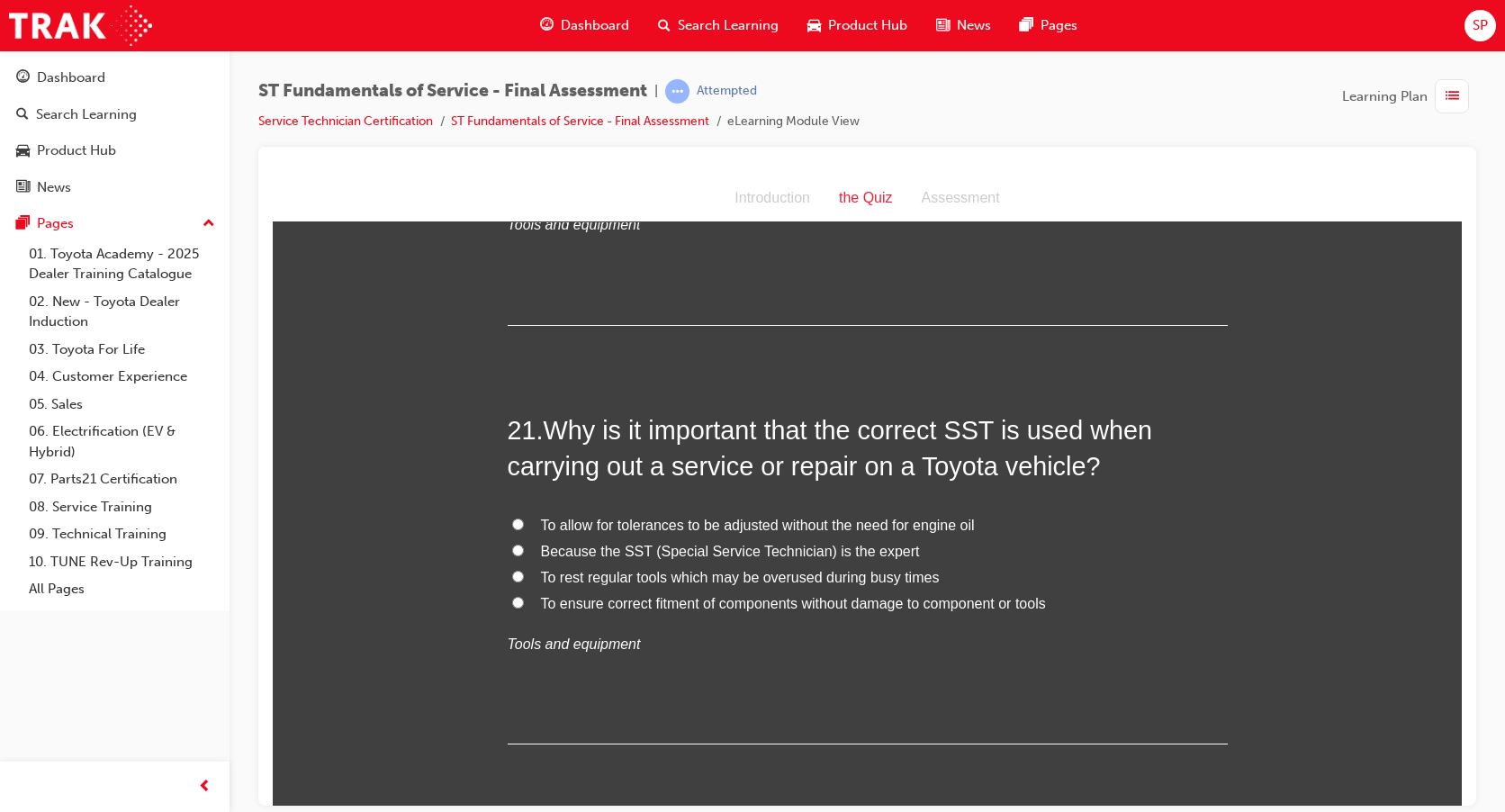
click at [512, 602] on input "To ensure correct fitment of components without damage to component or tools" at bounding box center [518, 601] width 12 height 12
radio input "true"
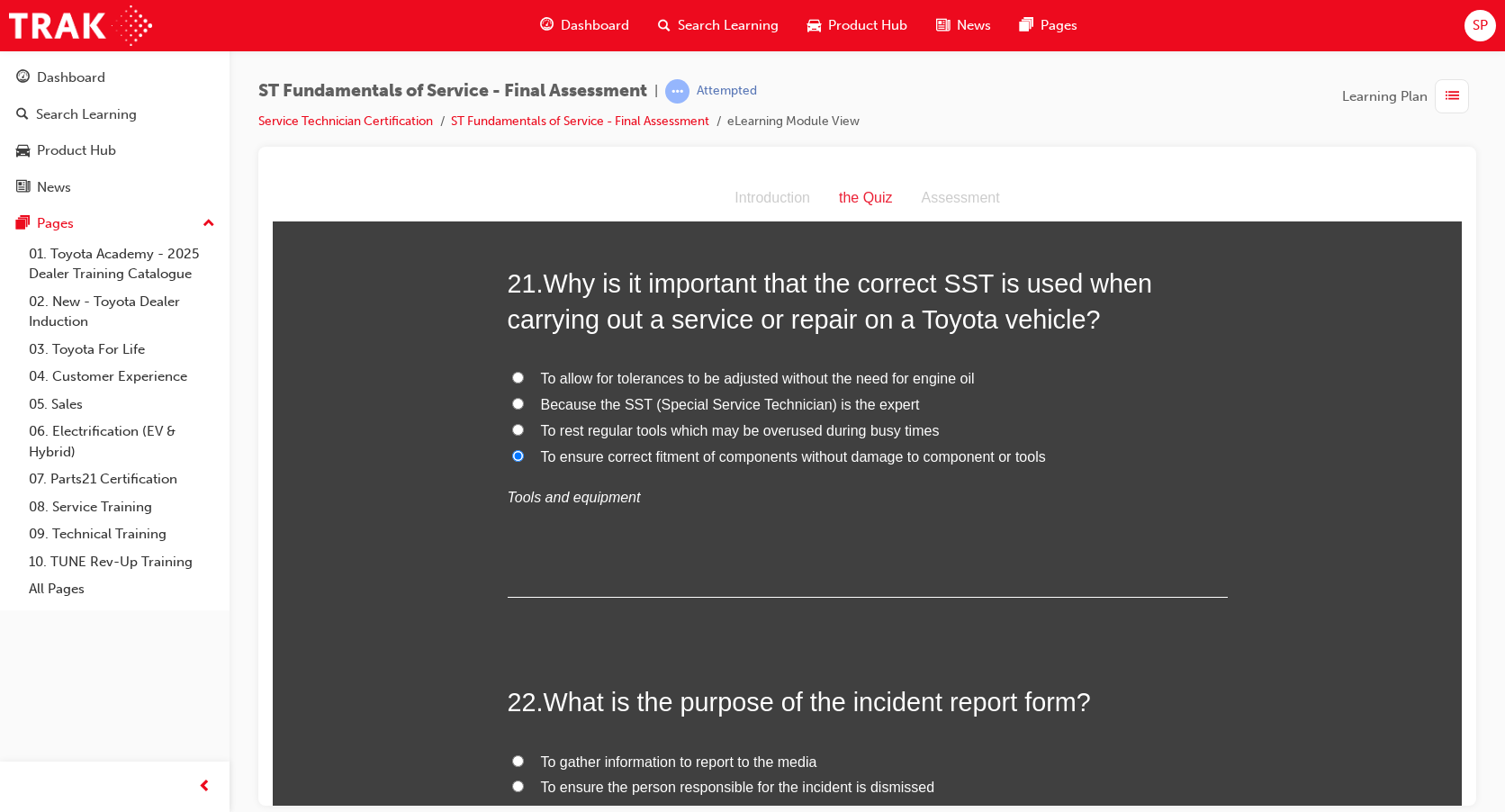
scroll to position [8639, 0]
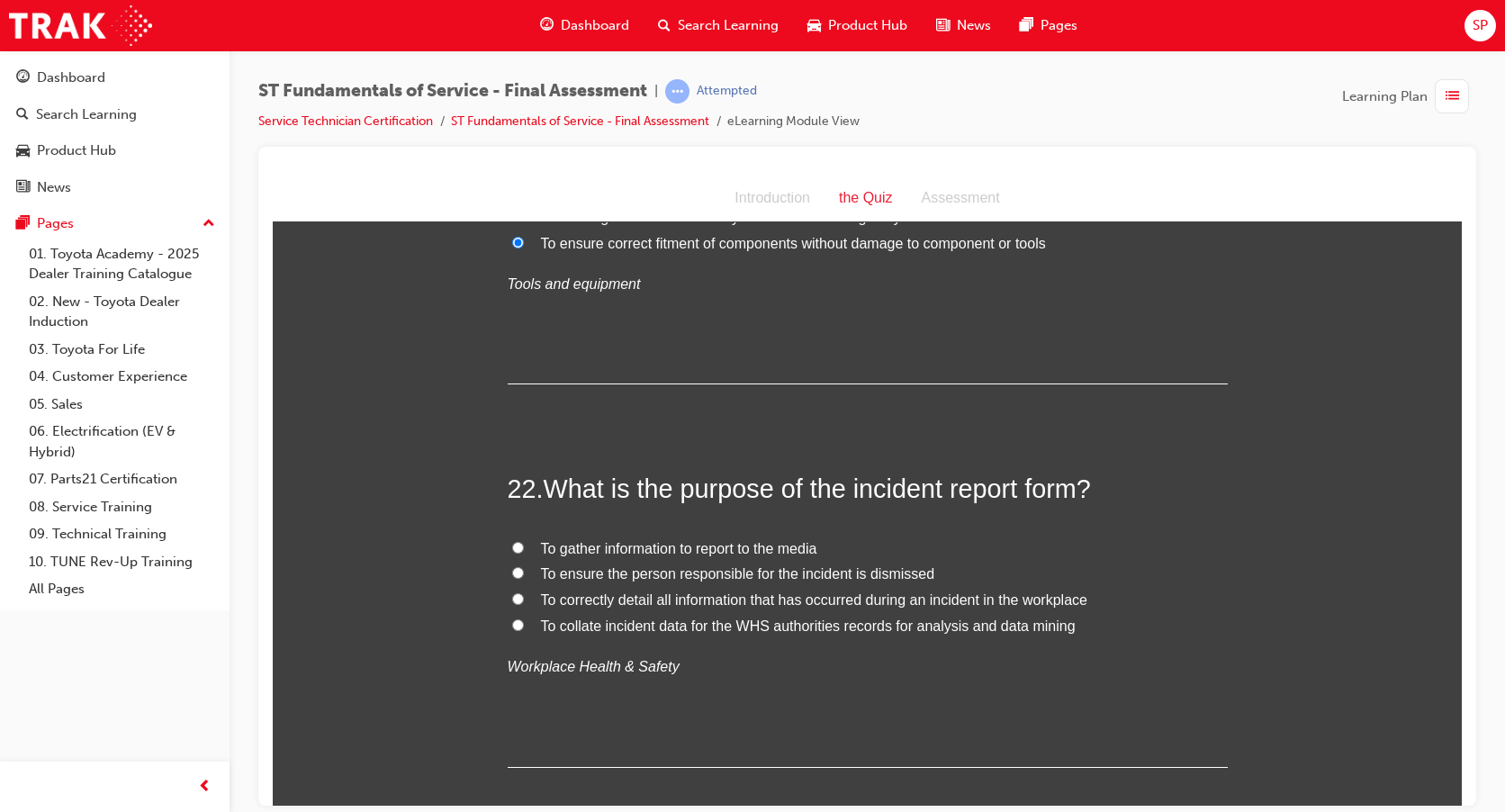
click at [512, 599] on input "To correctly detail all information that has occurred during an incident in the…" at bounding box center [518, 598] width 12 height 12
radio input "true"
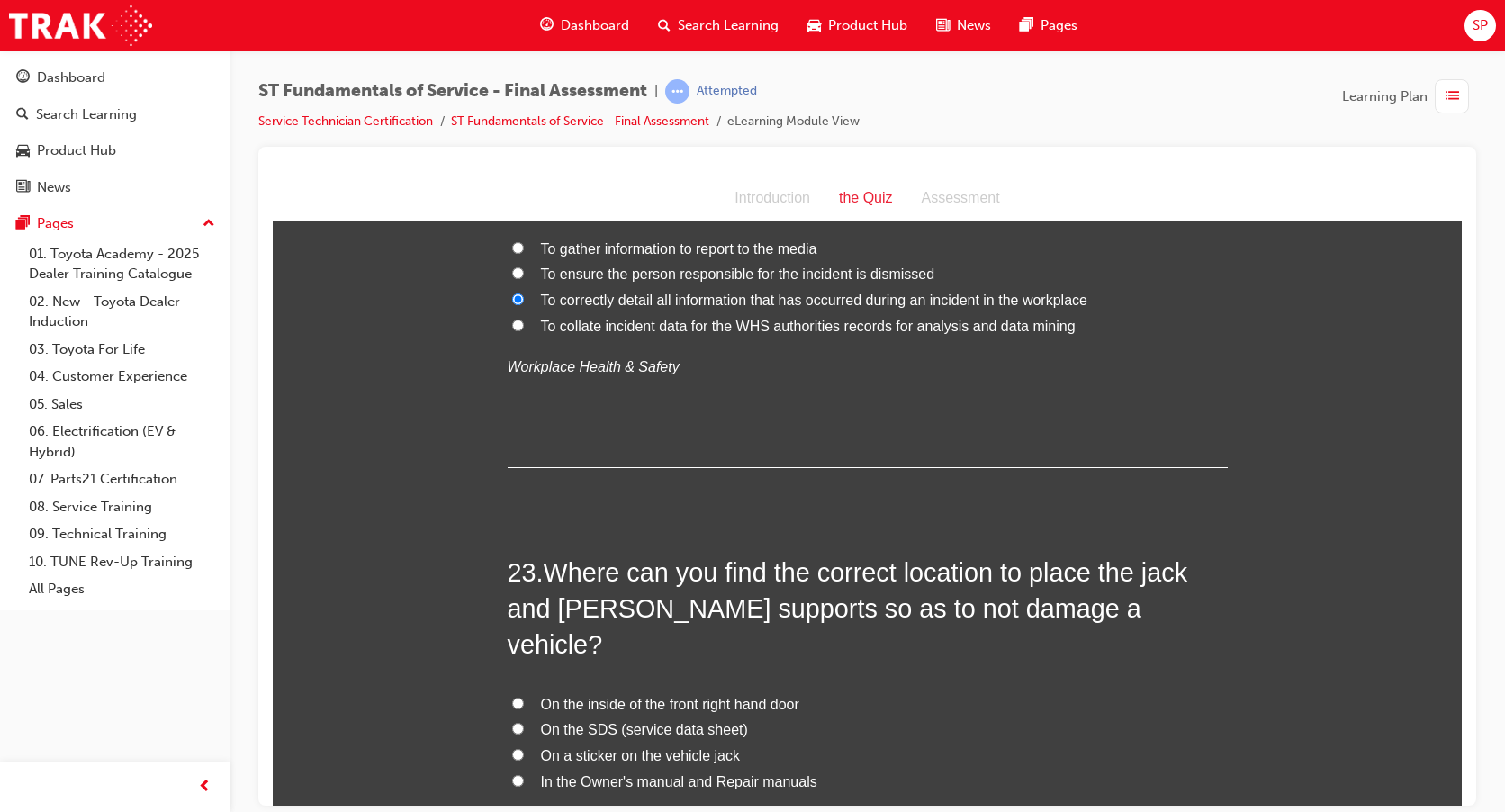
scroll to position [9089, 0]
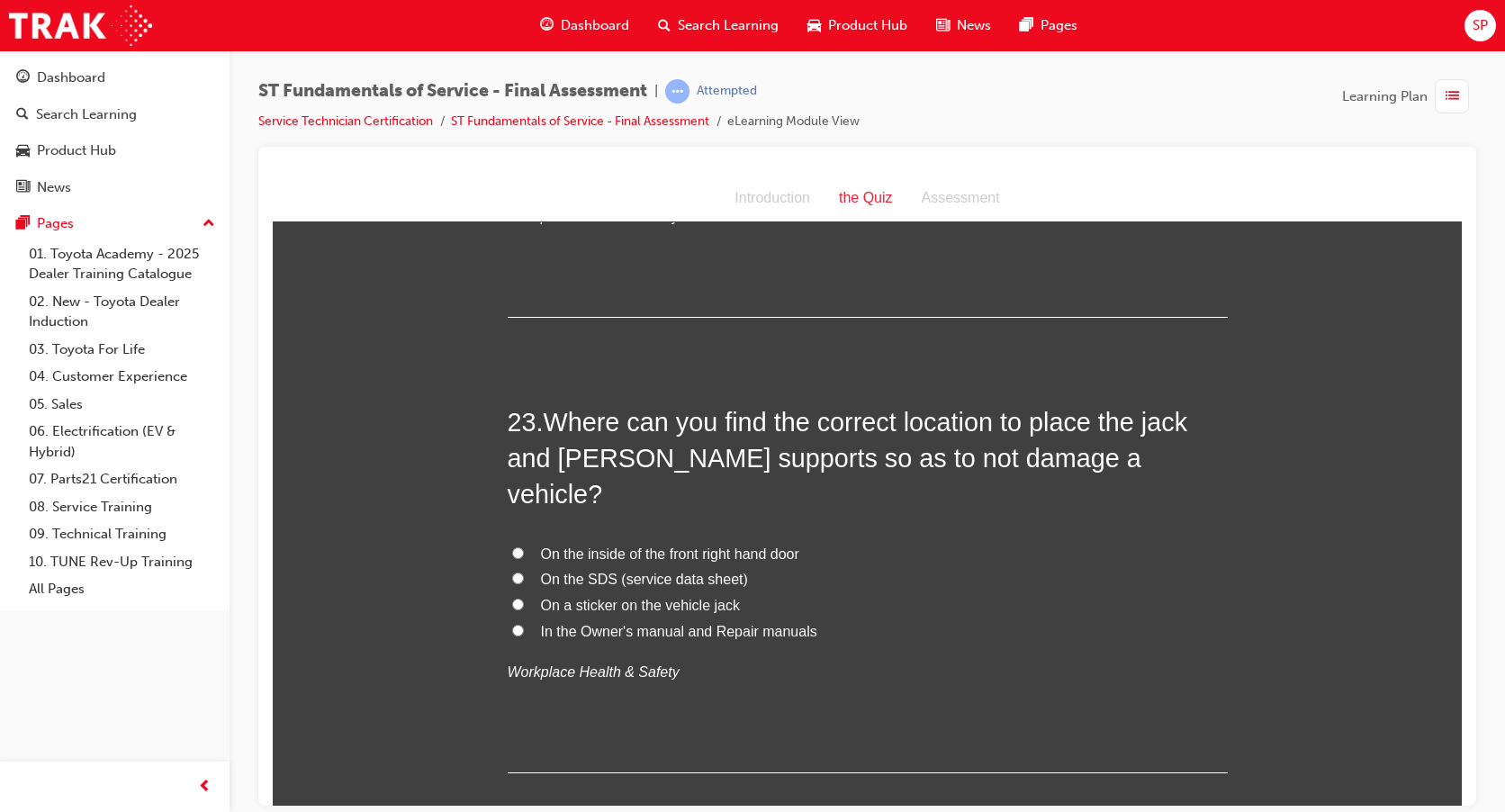
click at [512, 624] on input "In the Owner's manual and Repair manuals" at bounding box center [518, 629] width 12 height 12
radio input "true"
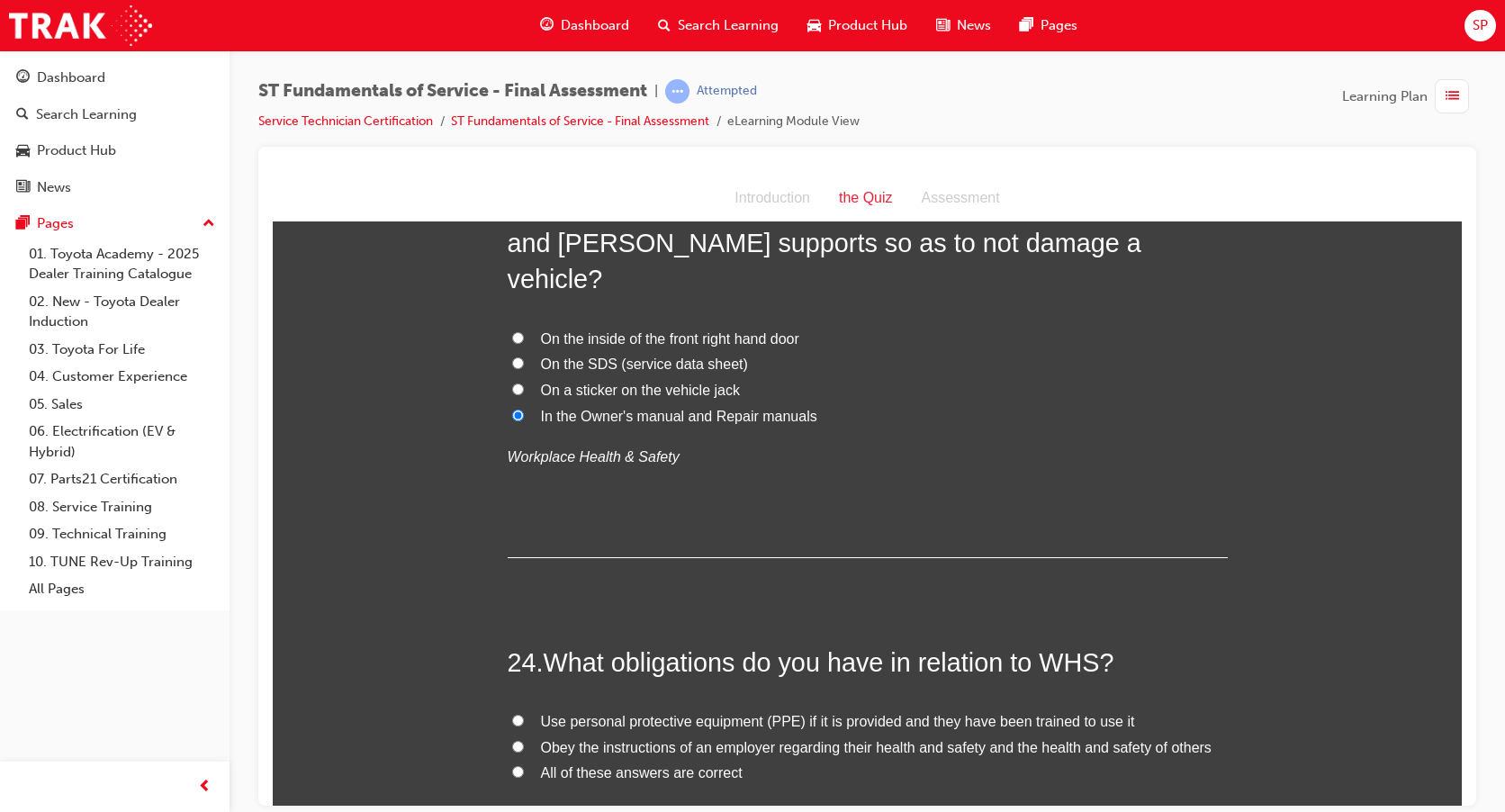
scroll to position [9449, 0]
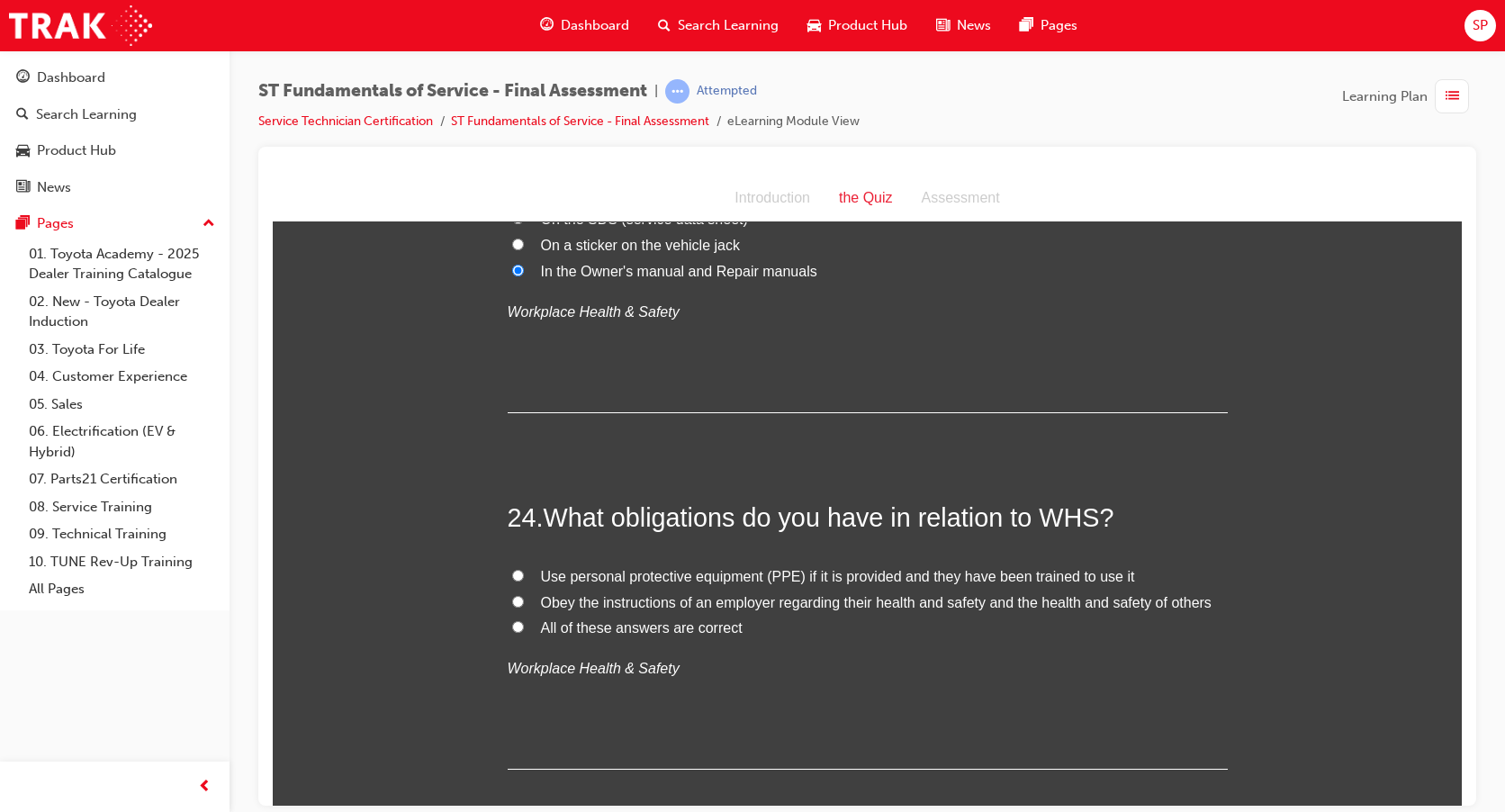
click at [523, 615] on label "All of these answers are correct" at bounding box center [867, 628] width 720 height 26
click at [523, 620] on input "All of these answers are correct" at bounding box center [518, 626] width 12 height 12
radio input "true"
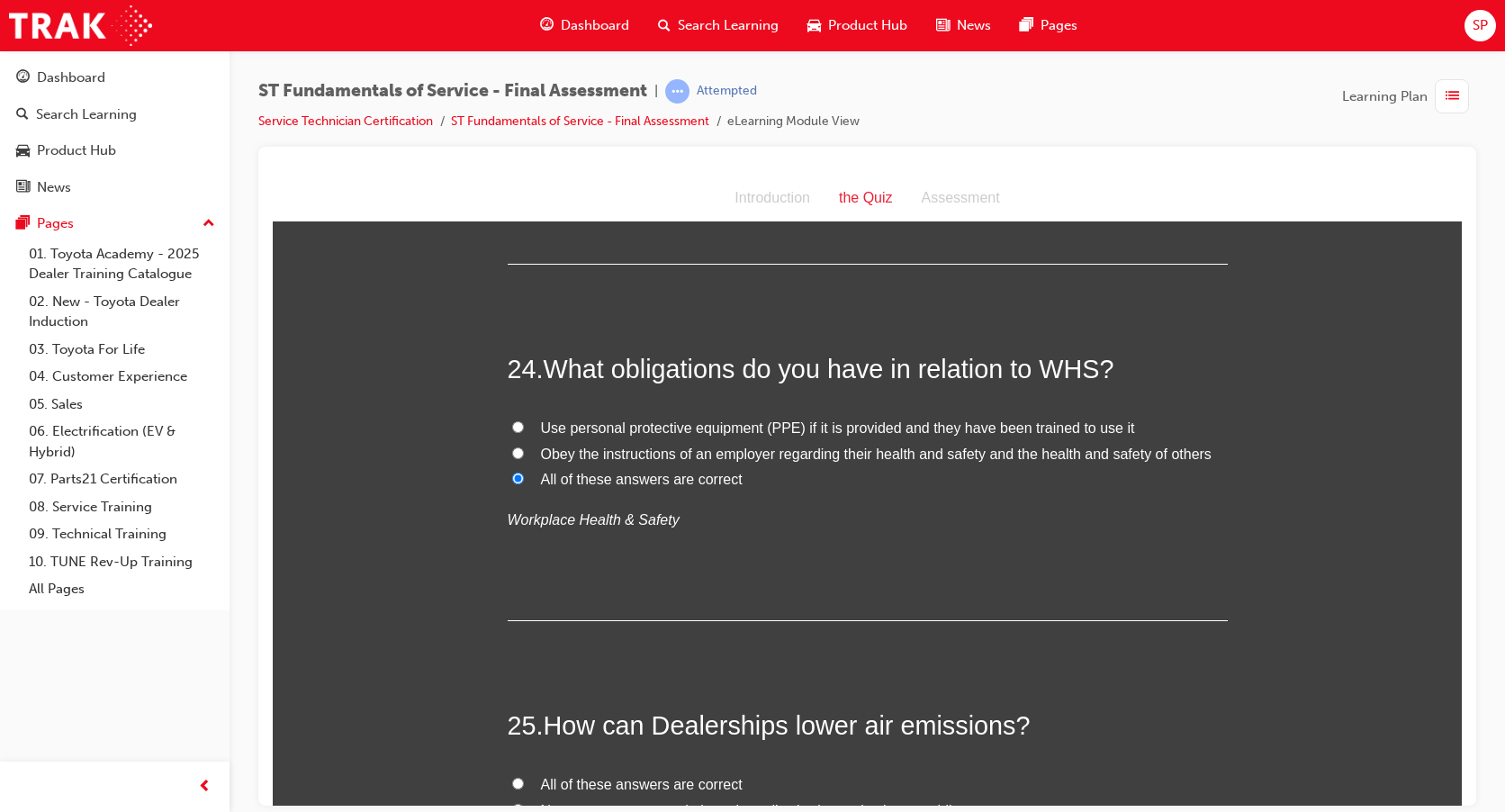
scroll to position [9808, 0]
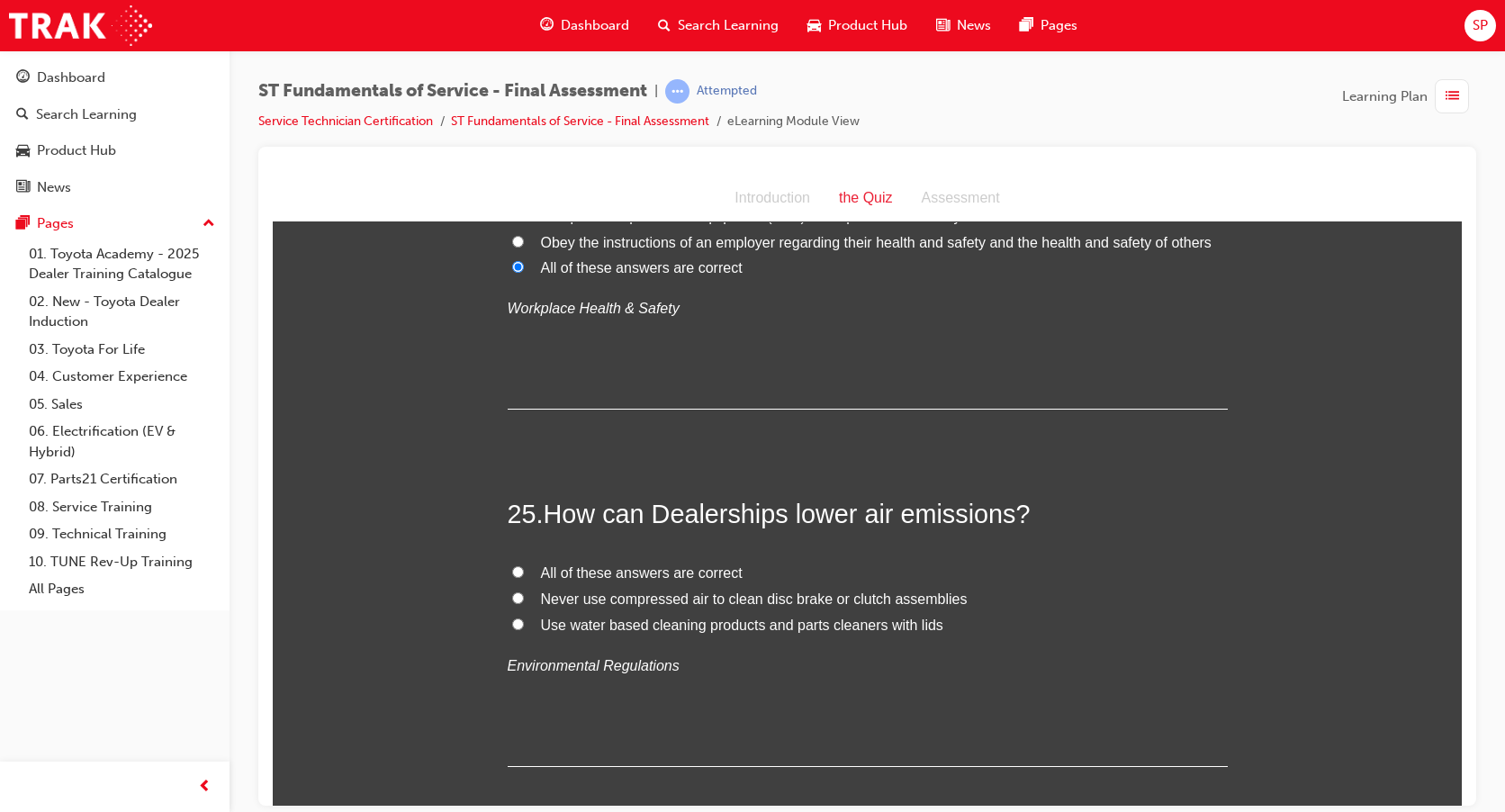
click at [512, 565] on input "All of these answers are correct" at bounding box center [518, 570] width 12 height 12
radio input "true"
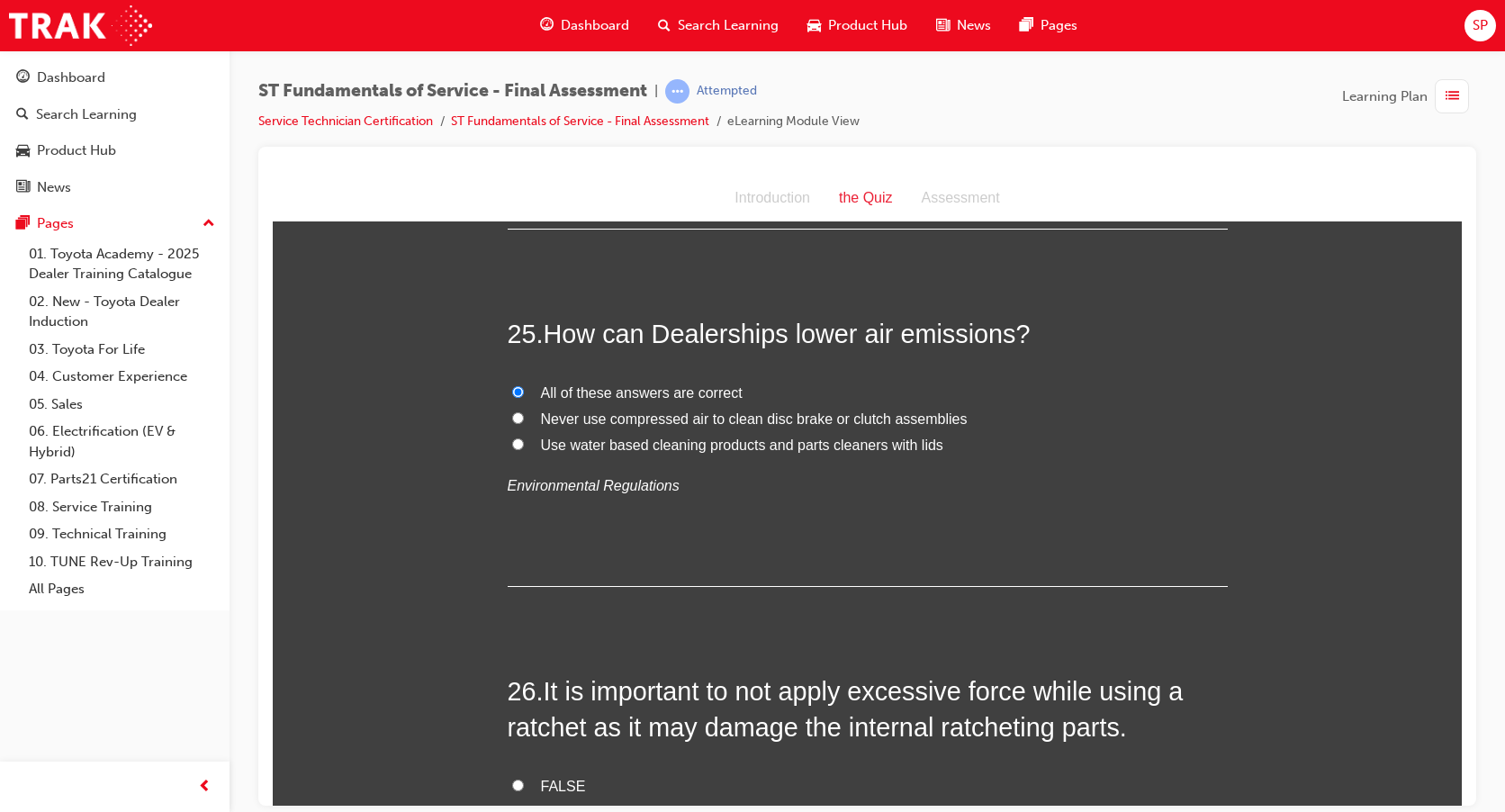
scroll to position [10169, 0]
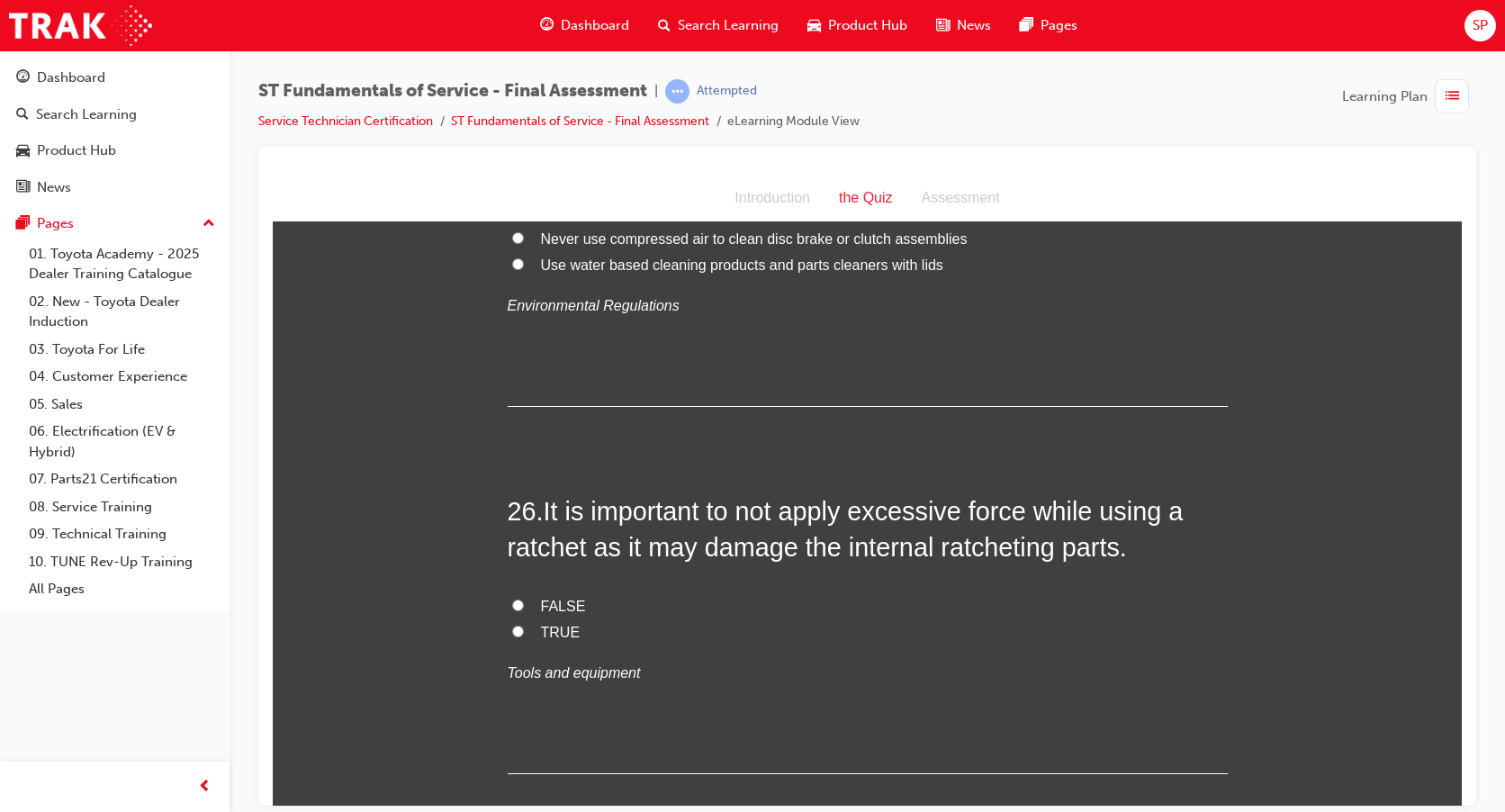
click at [513, 625] on input "TRUE" at bounding box center [518, 630] width 12 height 12
radio input "true"
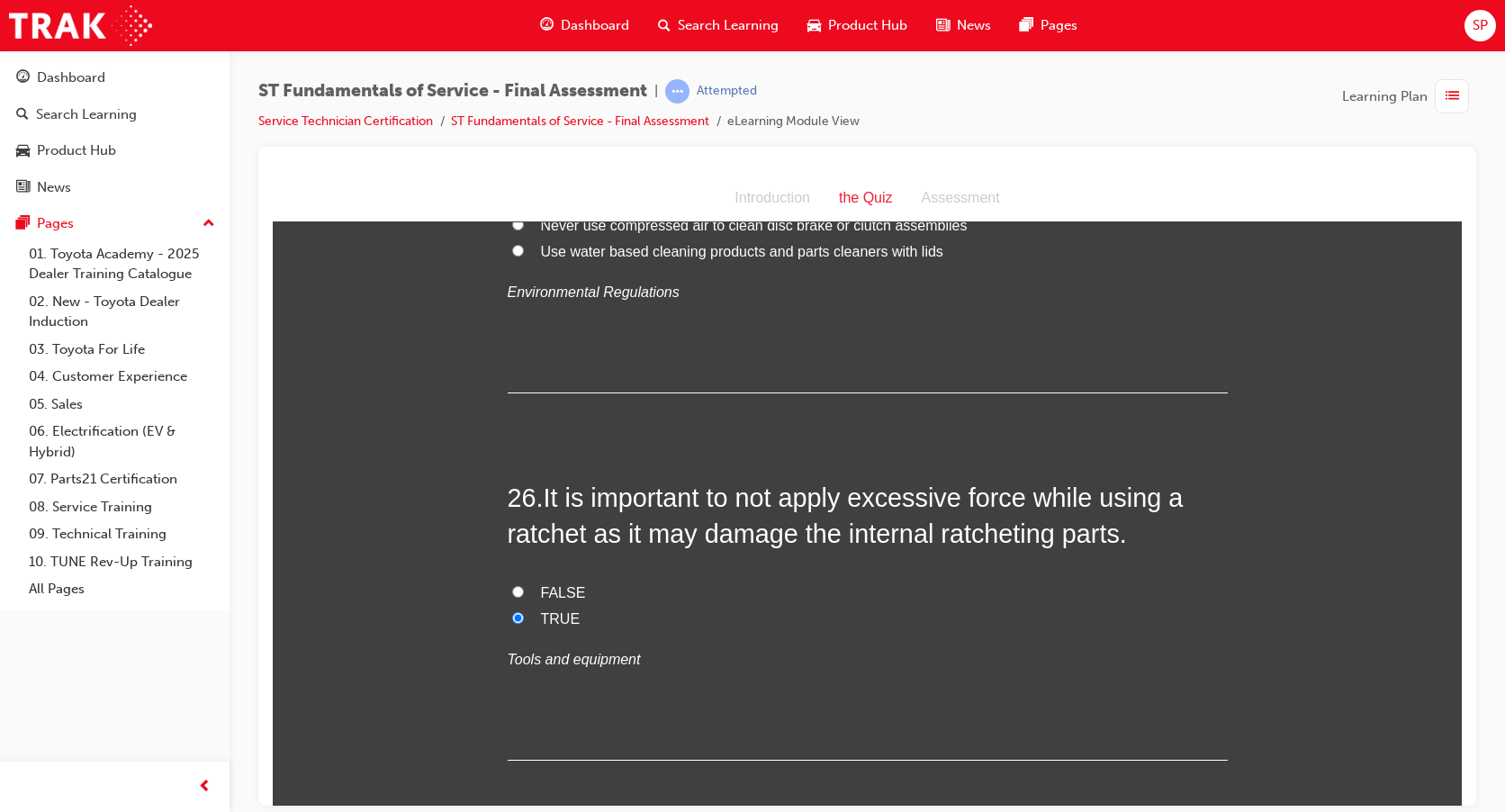
scroll to position [10529, 0]
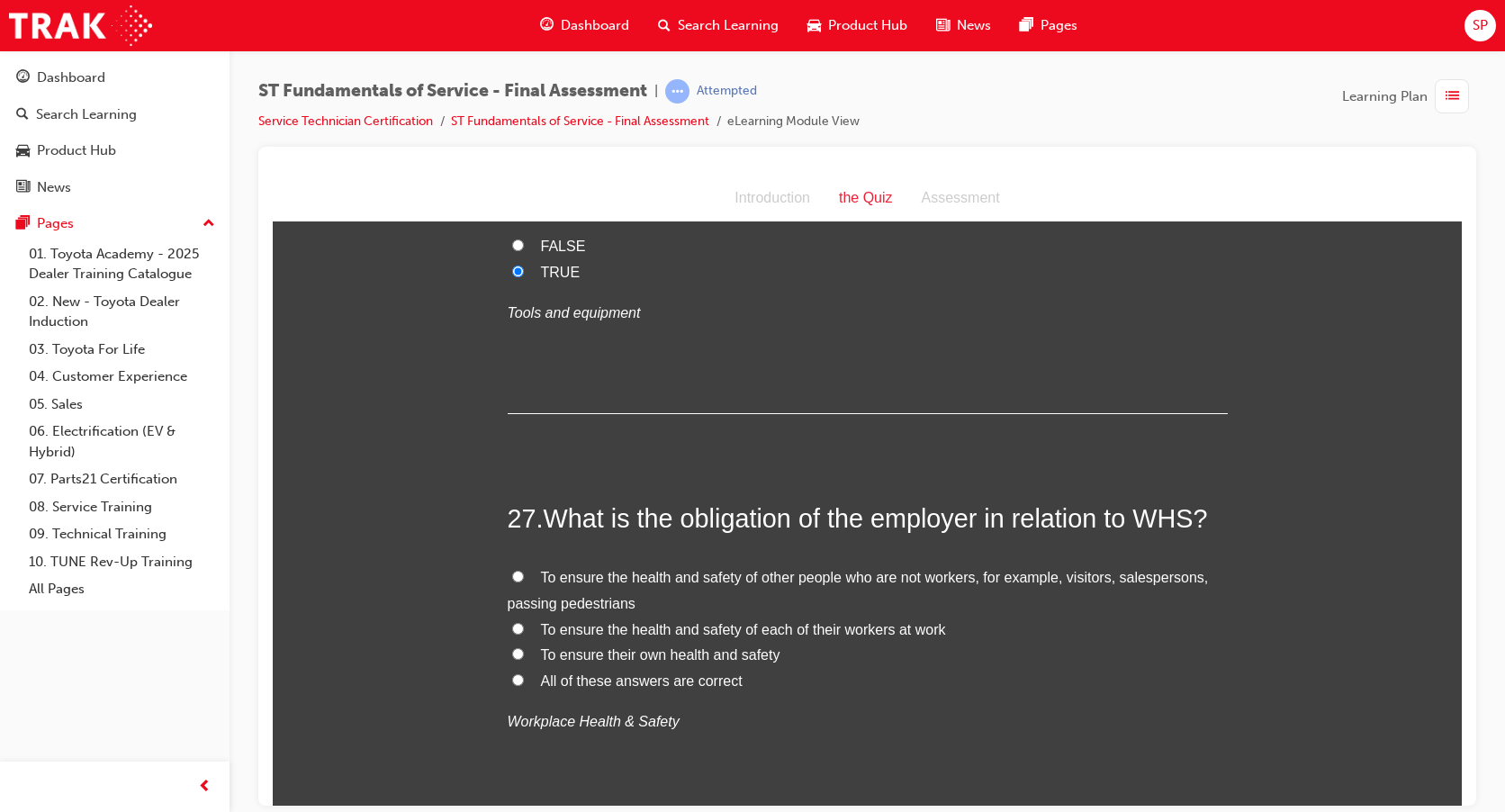
click at [512, 673] on input "All of these answers are correct" at bounding box center [518, 678] width 12 height 12
radio input "true"
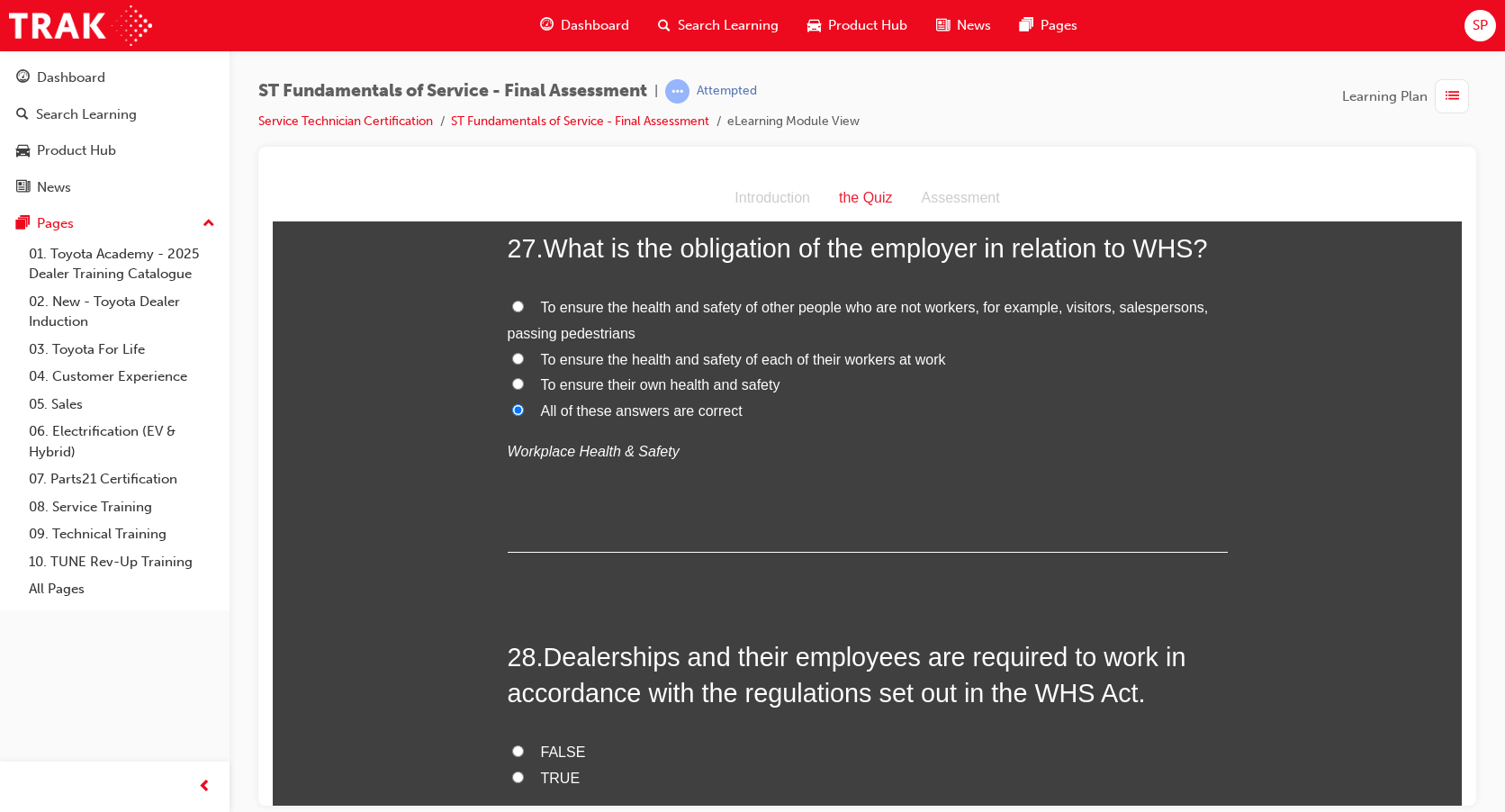
scroll to position [11069, 0]
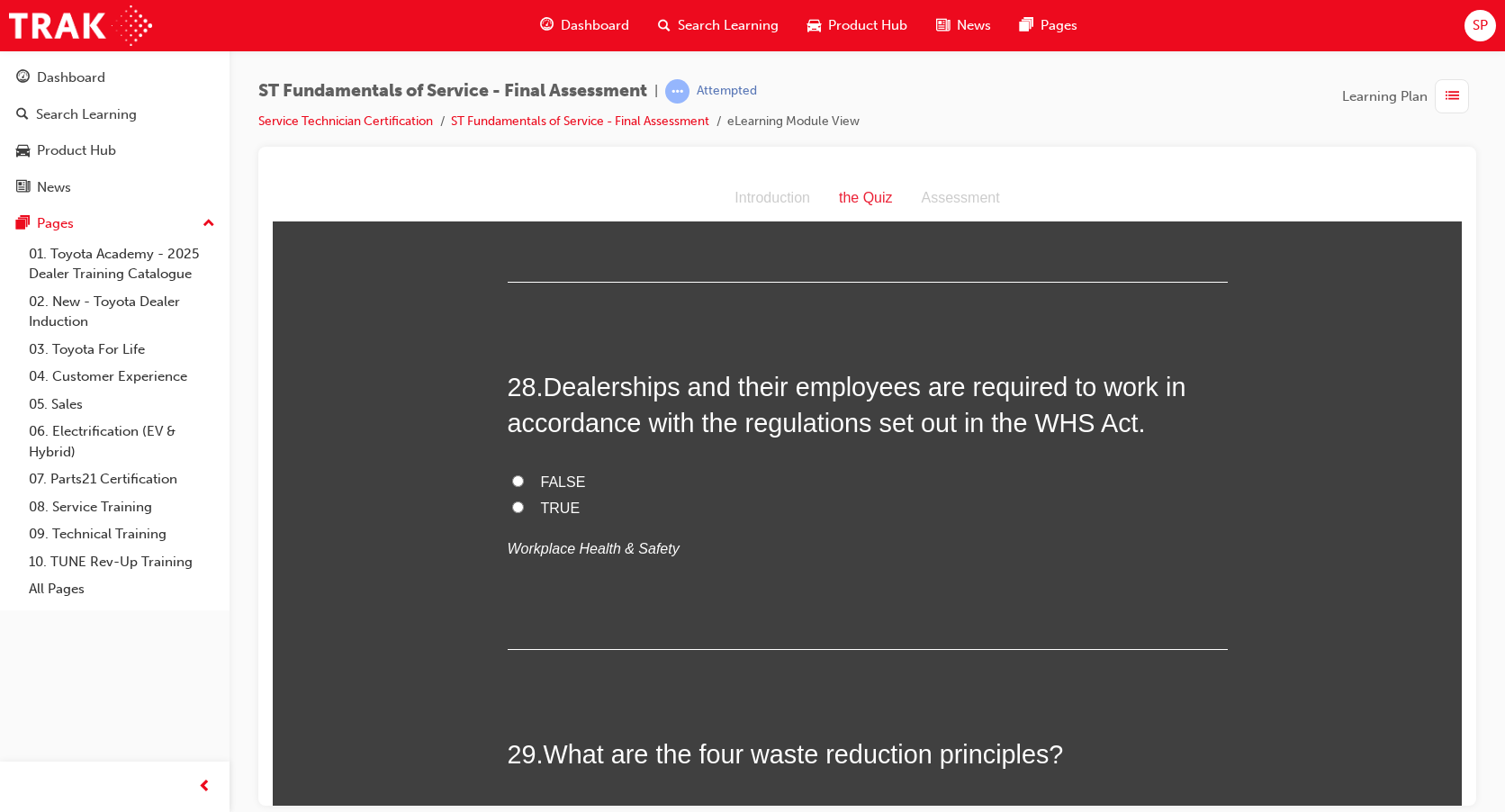
click at [515, 500] on input "TRUE" at bounding box center [518, 506] width 12 height 12
radio input "true"
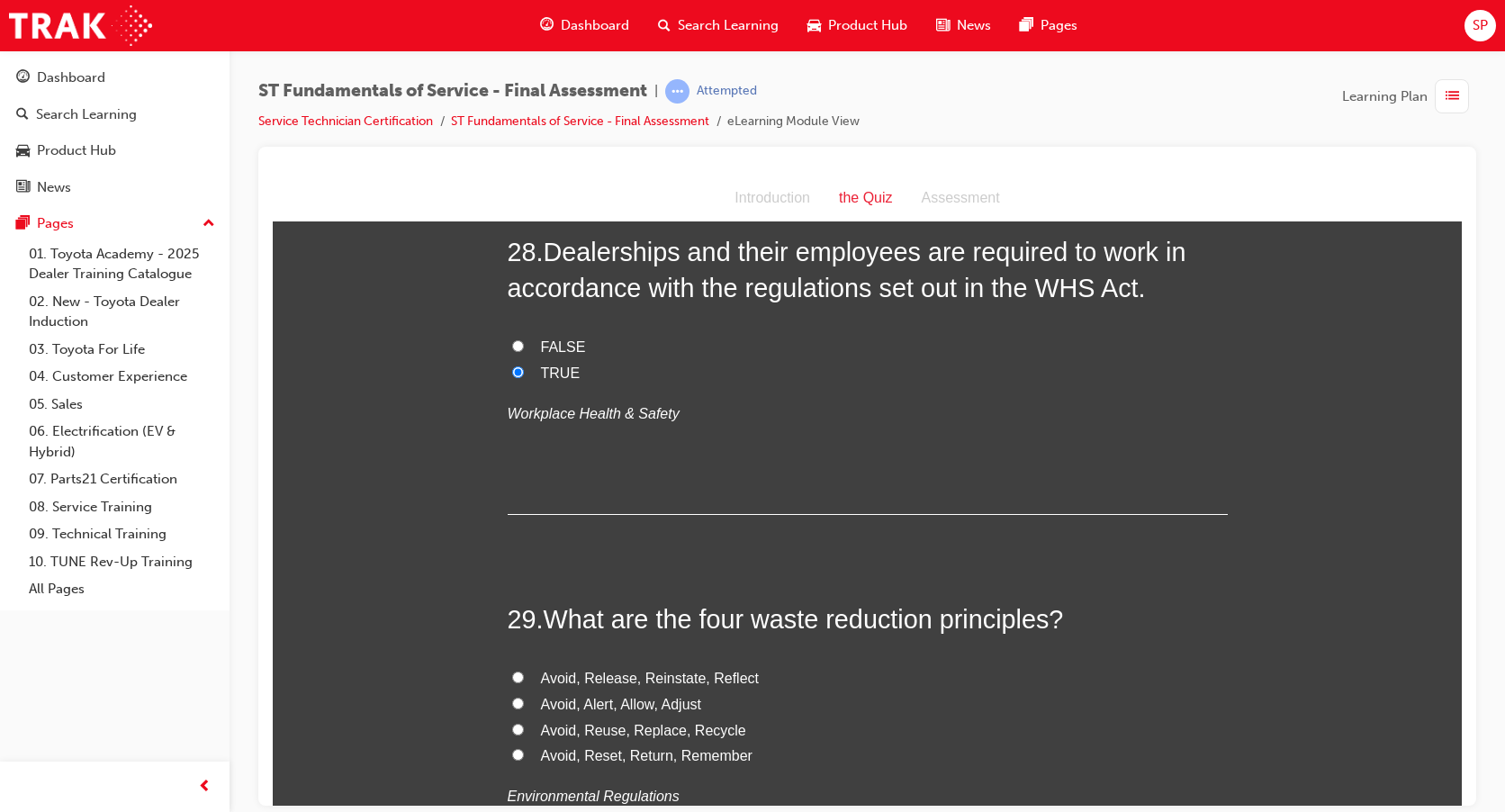
scroll to position [11339, 0]
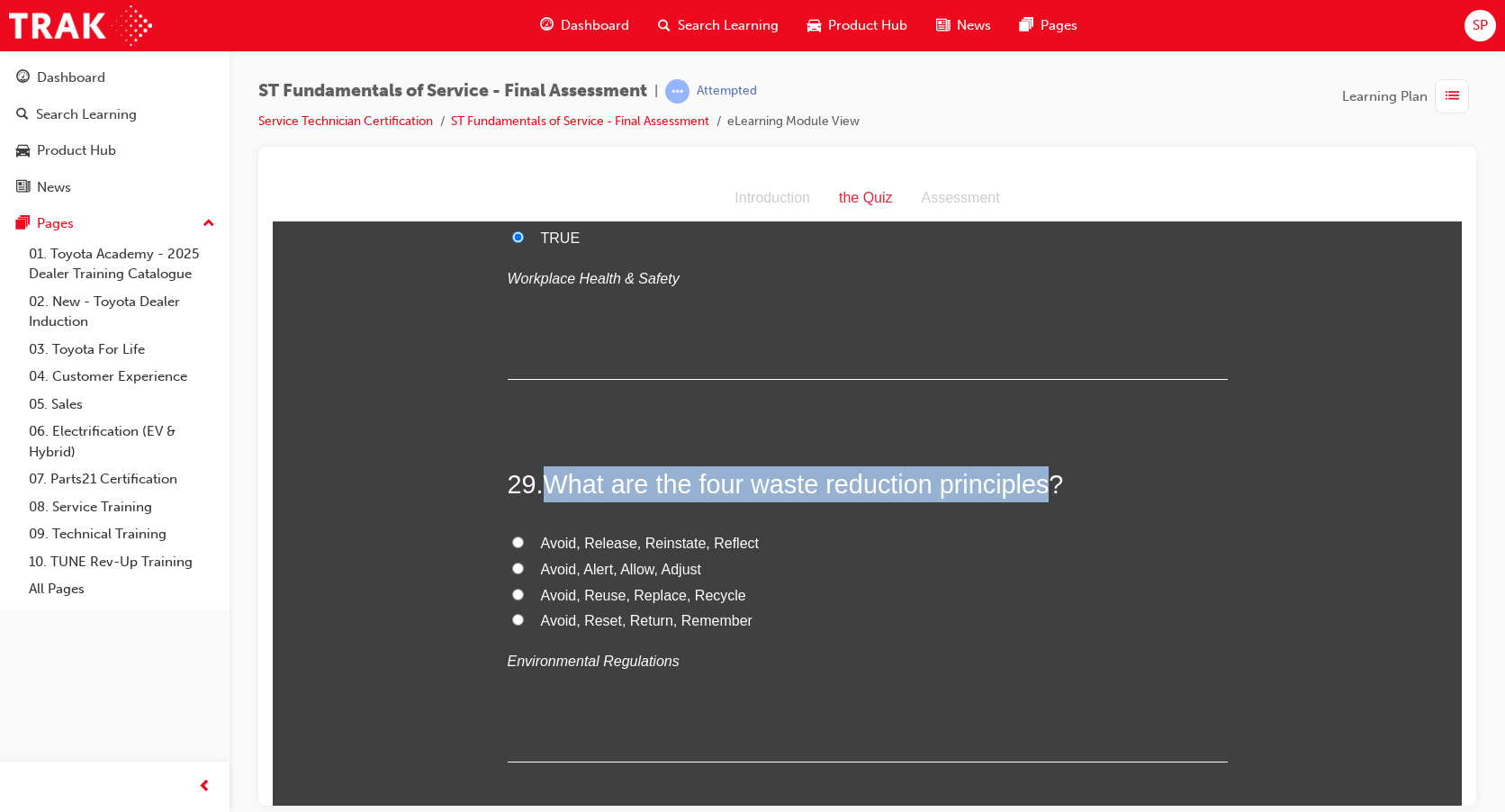
drag, startPoint x: 550, startPoint y: 452, endPoint x: 1053, endPoint y: 444, distance: 503.1
click at [1053, 469] on span "What are the four waste reduction principles?" at bounding box center [803, 483] width 520 height 29
copy span "What are the four waste reduction principles"
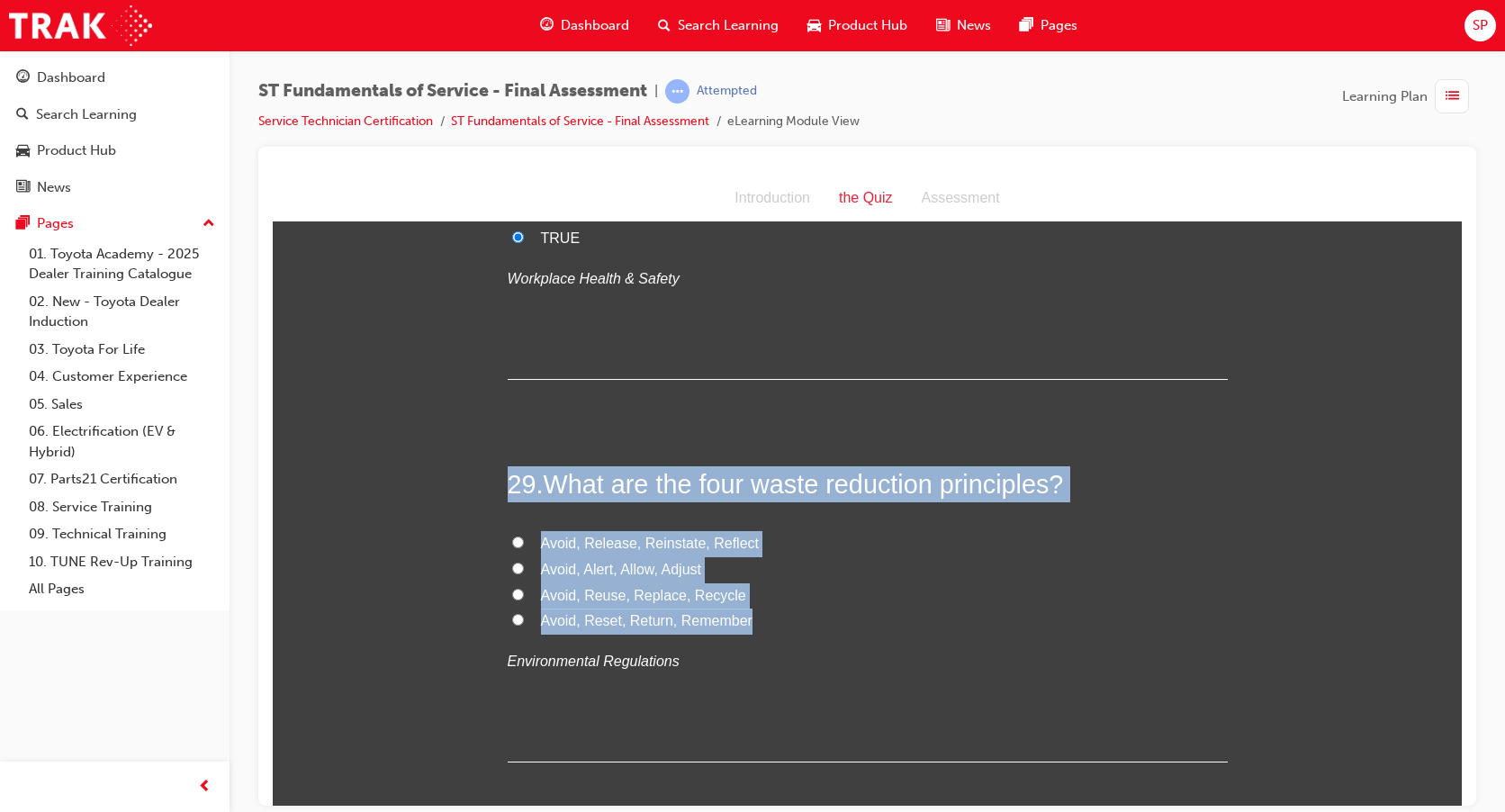
drag, startPoint x: 502, startPoint y: 438, endPoint x: 749, endPoint y: 585, distance: 287.4
click at [749, 585] on div "29 . What are the four waste reduction principles? Avoid, Release, Reinstate, R…" at bounding box center [867, 613] width 720 height 296
drag, startPoint x: 749, startPoint y: 585, endPoint x: 687, endPoint y: 570, distance: 63.8
copy div "29 . What are the four waste reduction principles? Avoid, Release, Reinstate, R…"
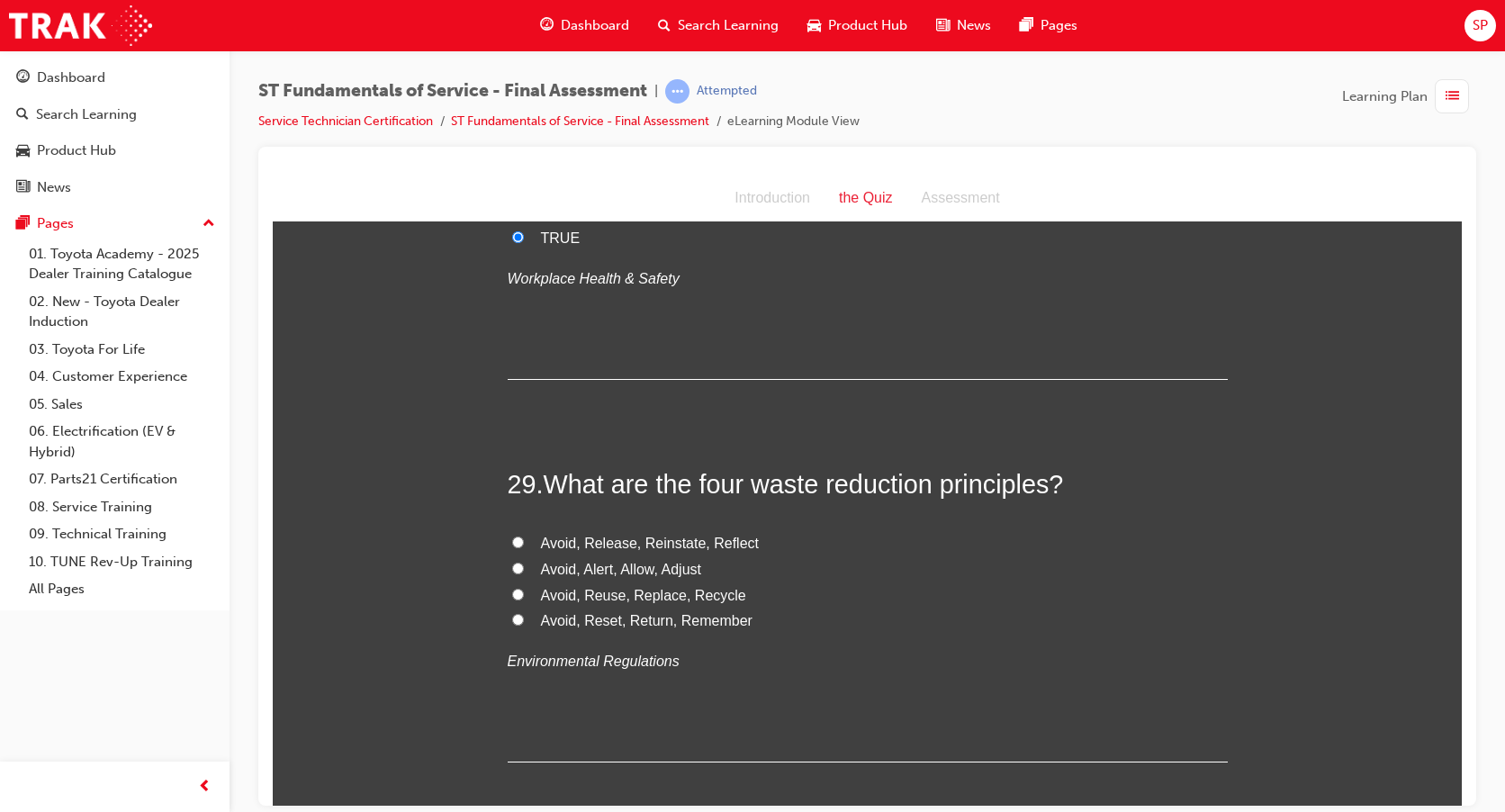
click at [512, 588] on input "Avoid, Reuse, Replace, Recycle" at bounding box center [518, 593] width 12 height 12
radio input "true"
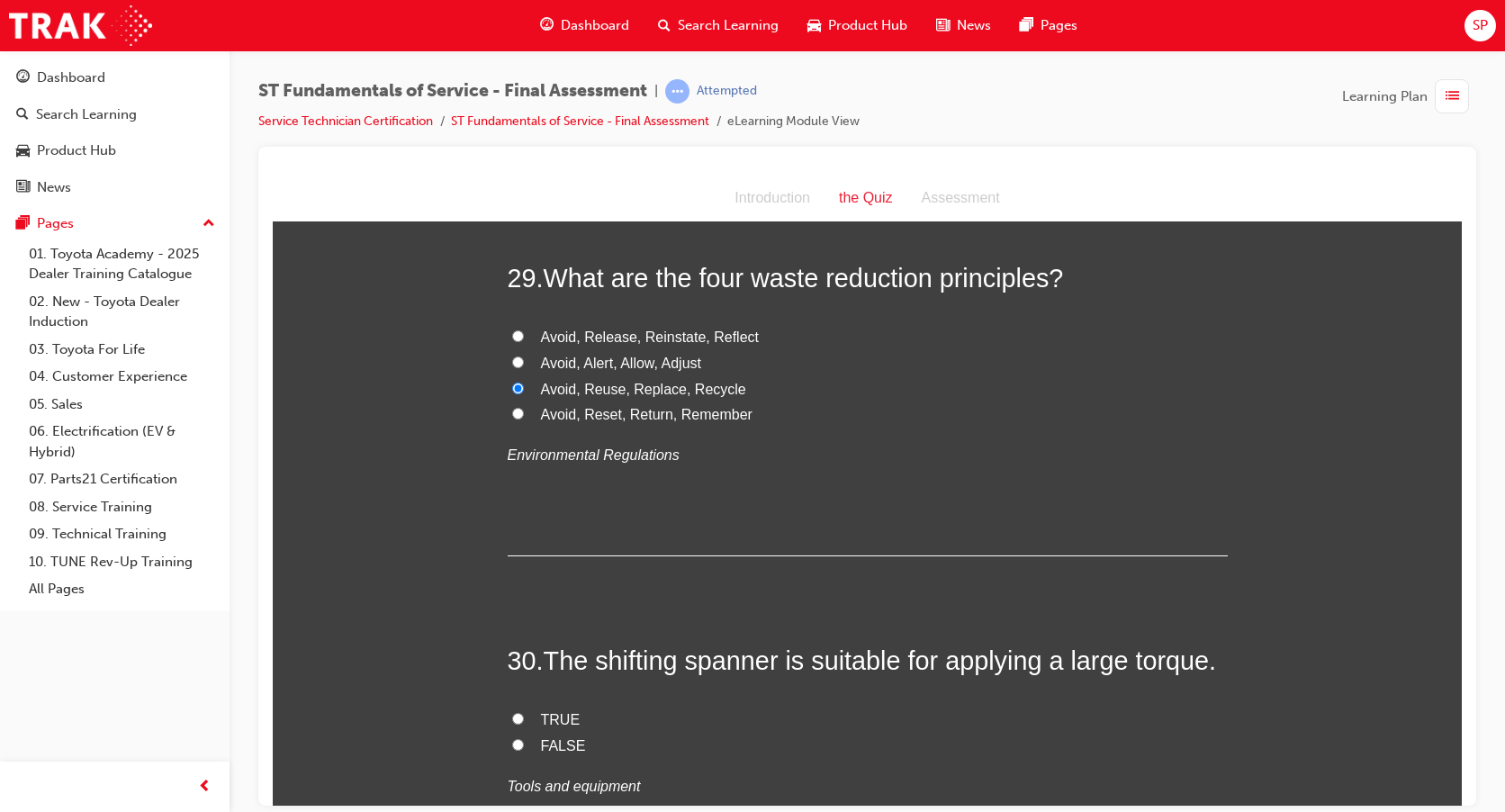
scroll to position [11699, 0]
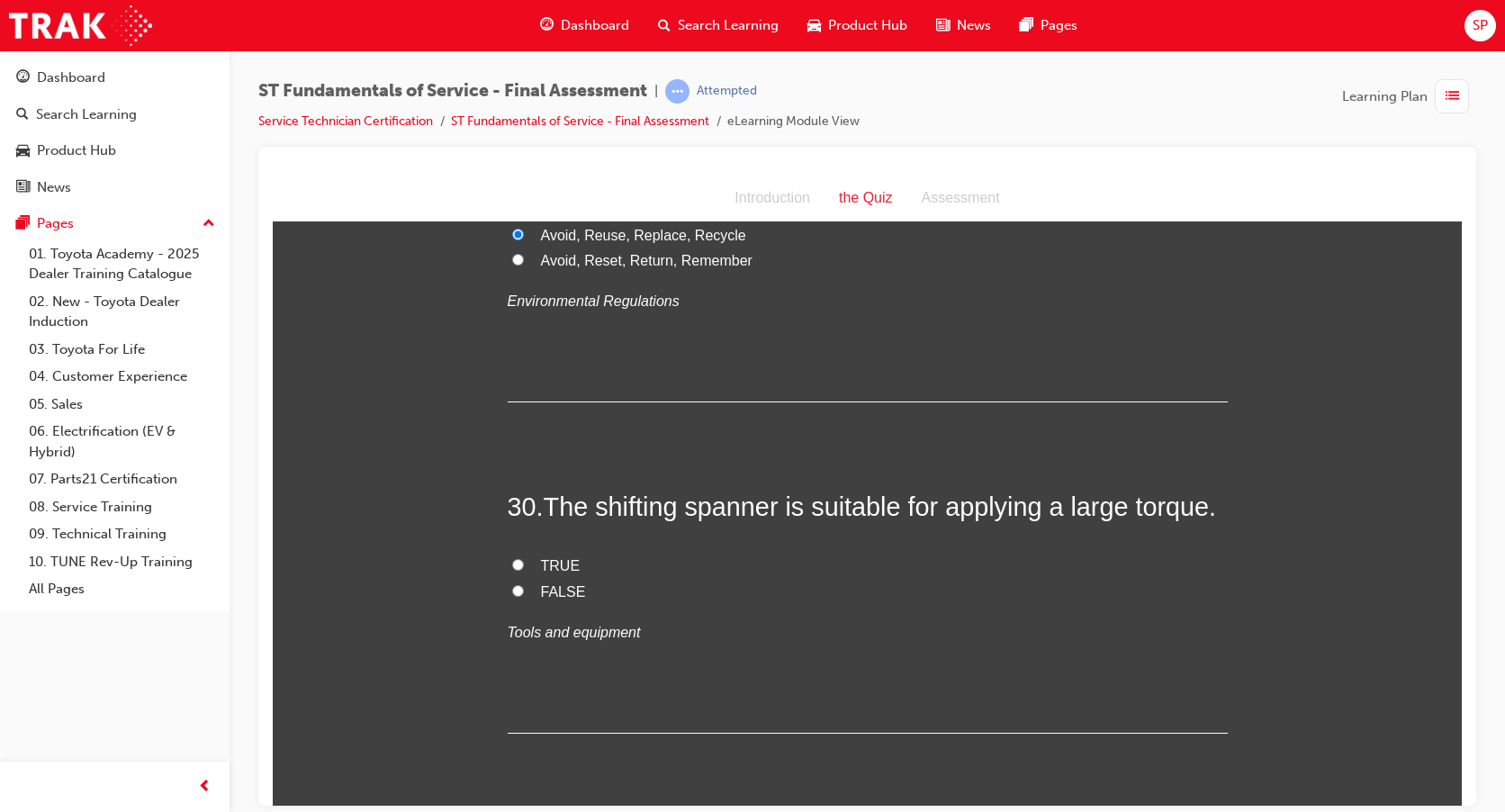
click at [508, 579] on label "FALSE" at bounding box center [867, 591] width 720 height 26
click at [512, 584] on input "FALSE" at bounding box center [518, 589] width 12 height 12
radio input "true"
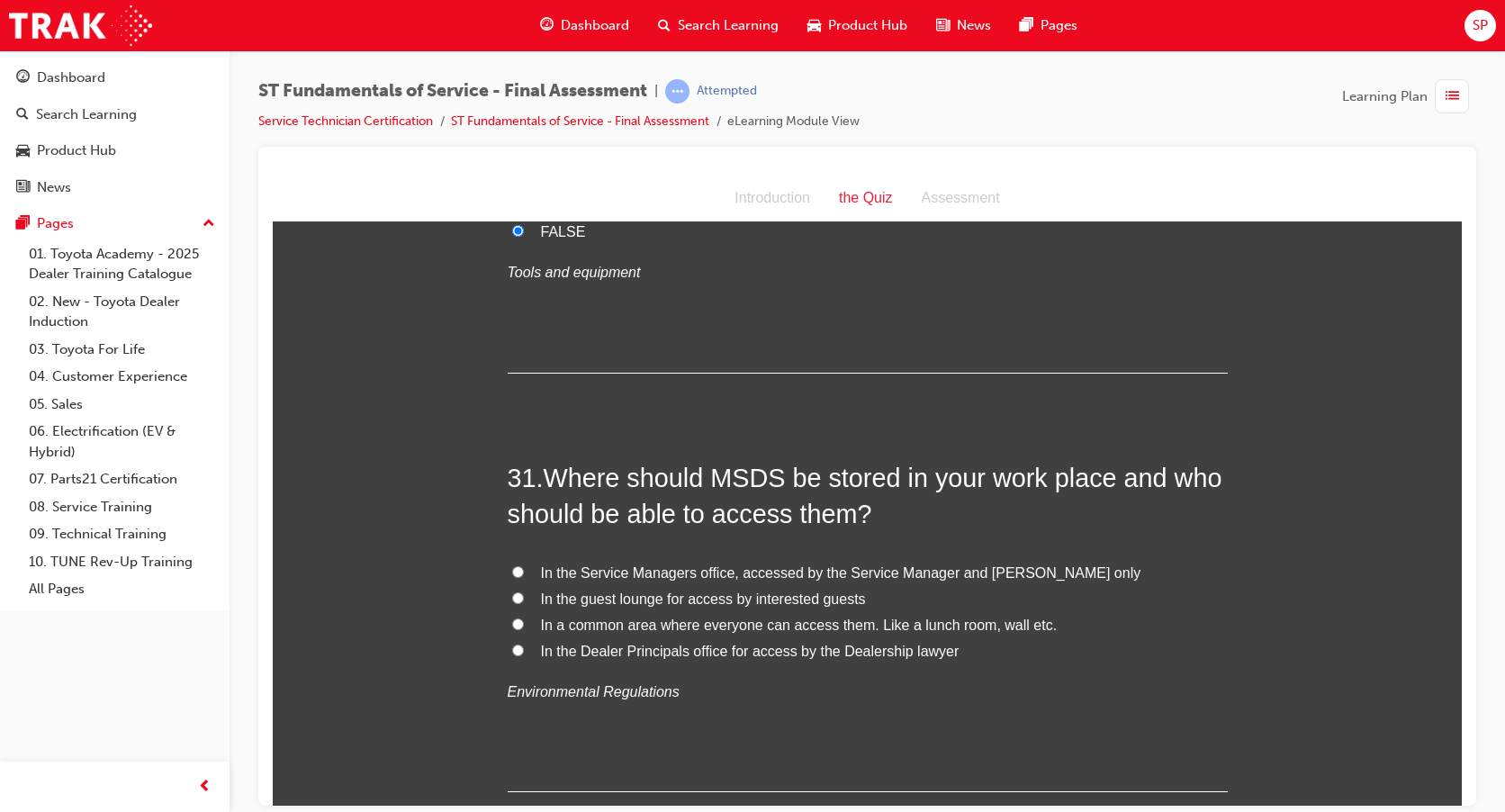
click at [513, 618] on input "In a common area where everyone can access them. Like a lunch room, wall etc." at bounding box center [518, 623] width 12 height 12
radio input "true"
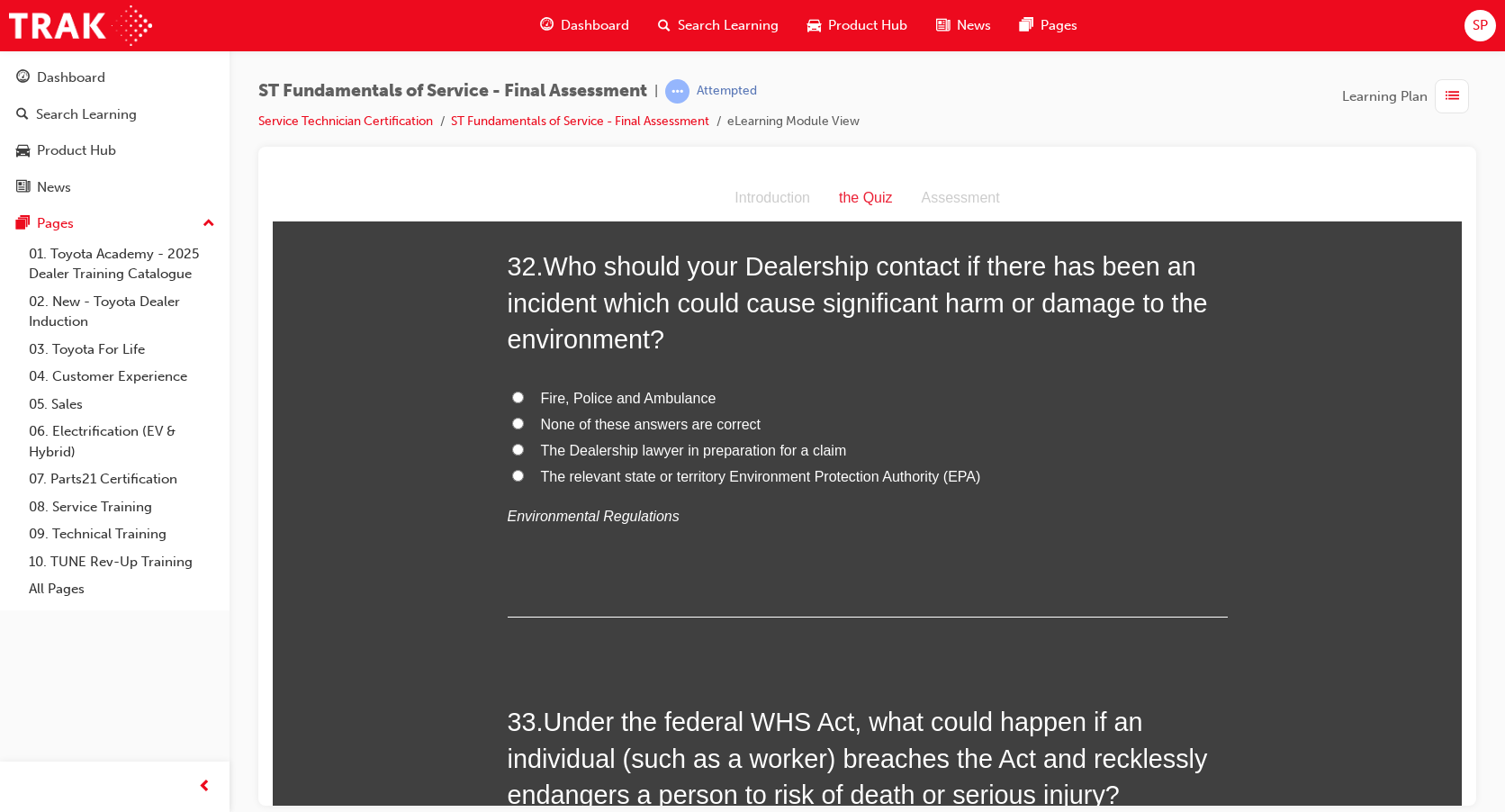
scroll to position [12599, 0]
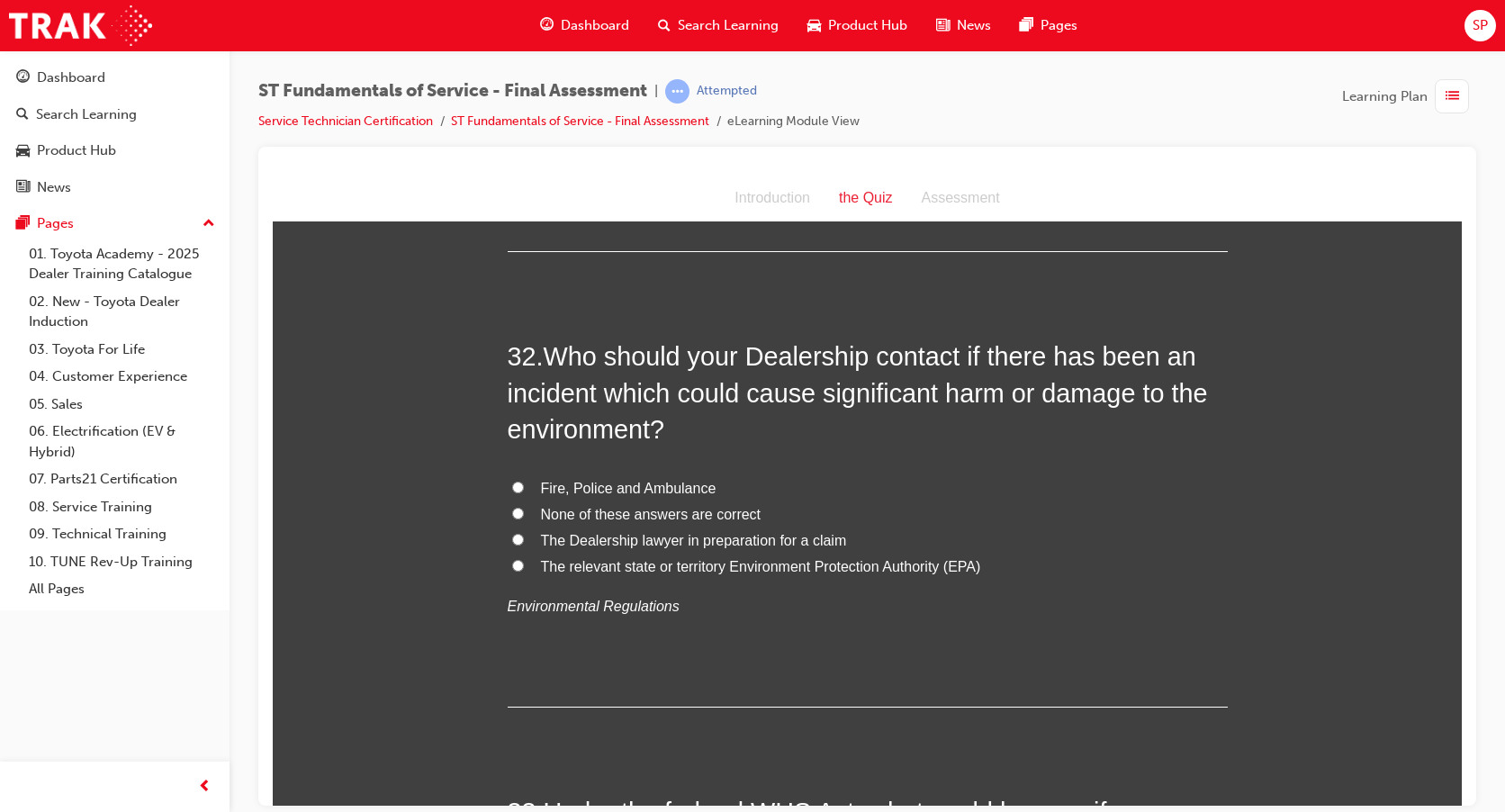
click at [512, 559] on input "The relevant state or territory Environment Protection Authority (EPA)" at bounding box center [518, 564] width 12 height 12
radio input "true"
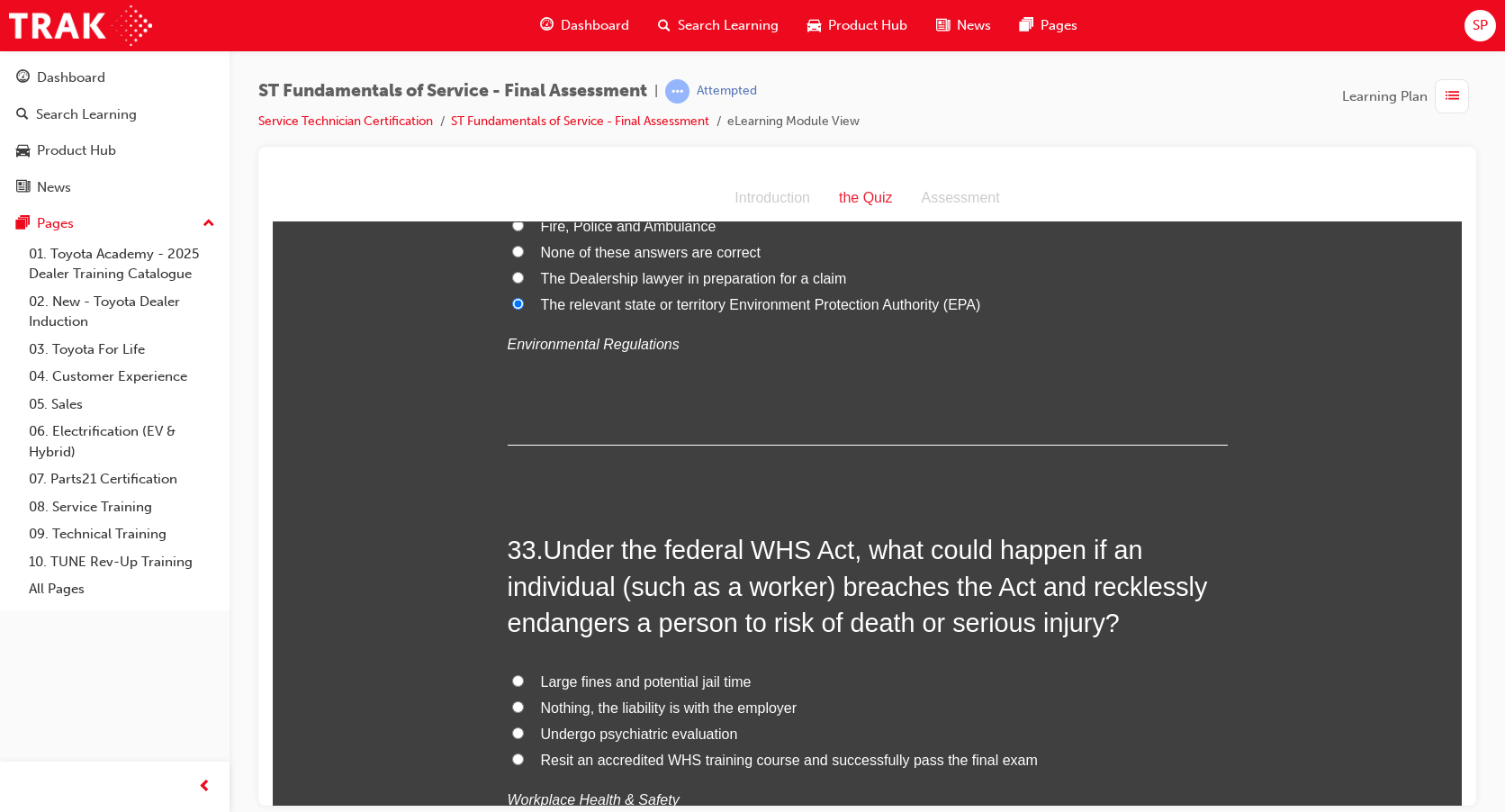
scroll to position [12868, 0]
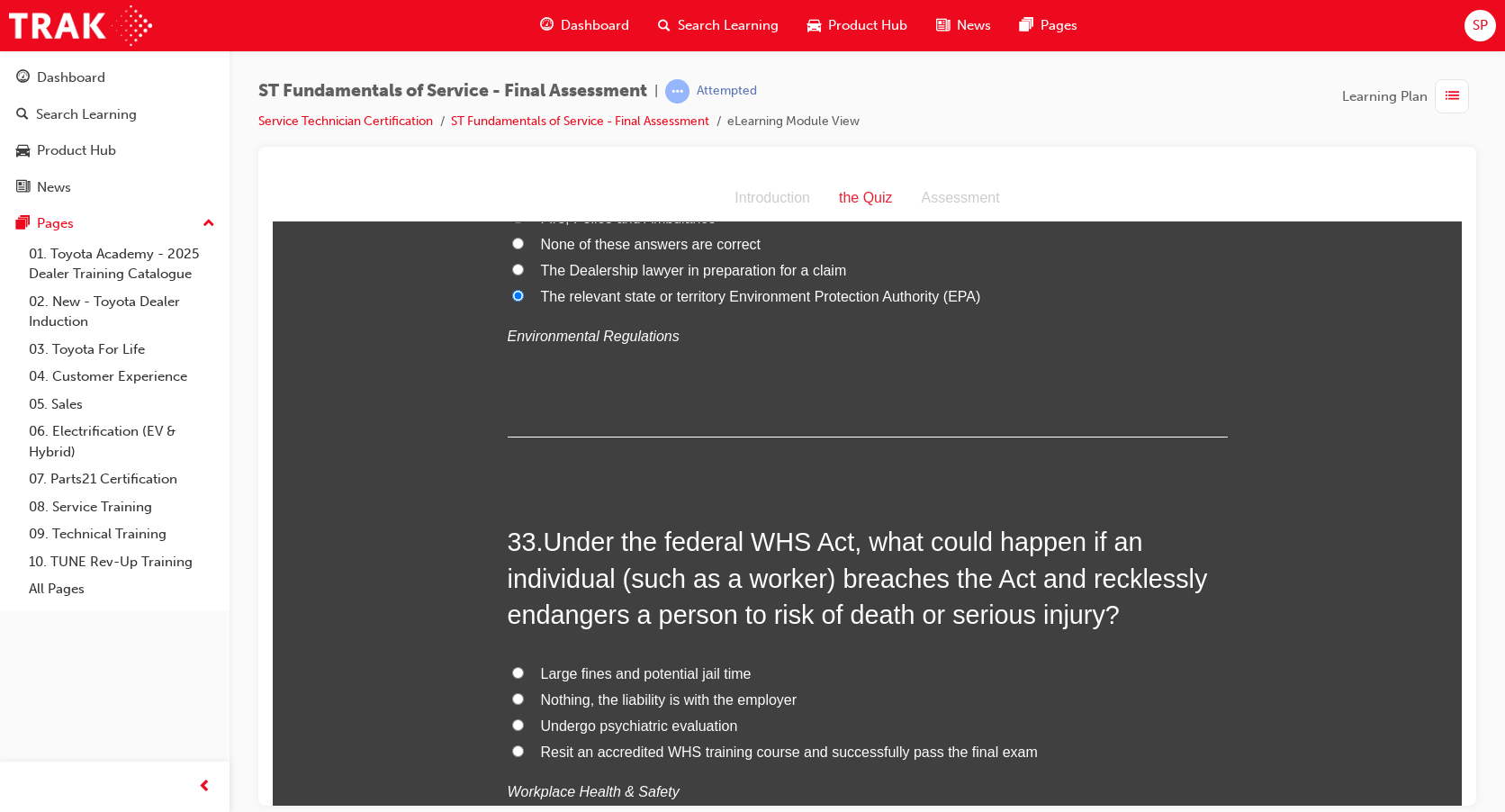
click at [512, 666] on input "Large fines and potential jail time" at bounding box center [518, 671] width 12 height 12
radio input "true"
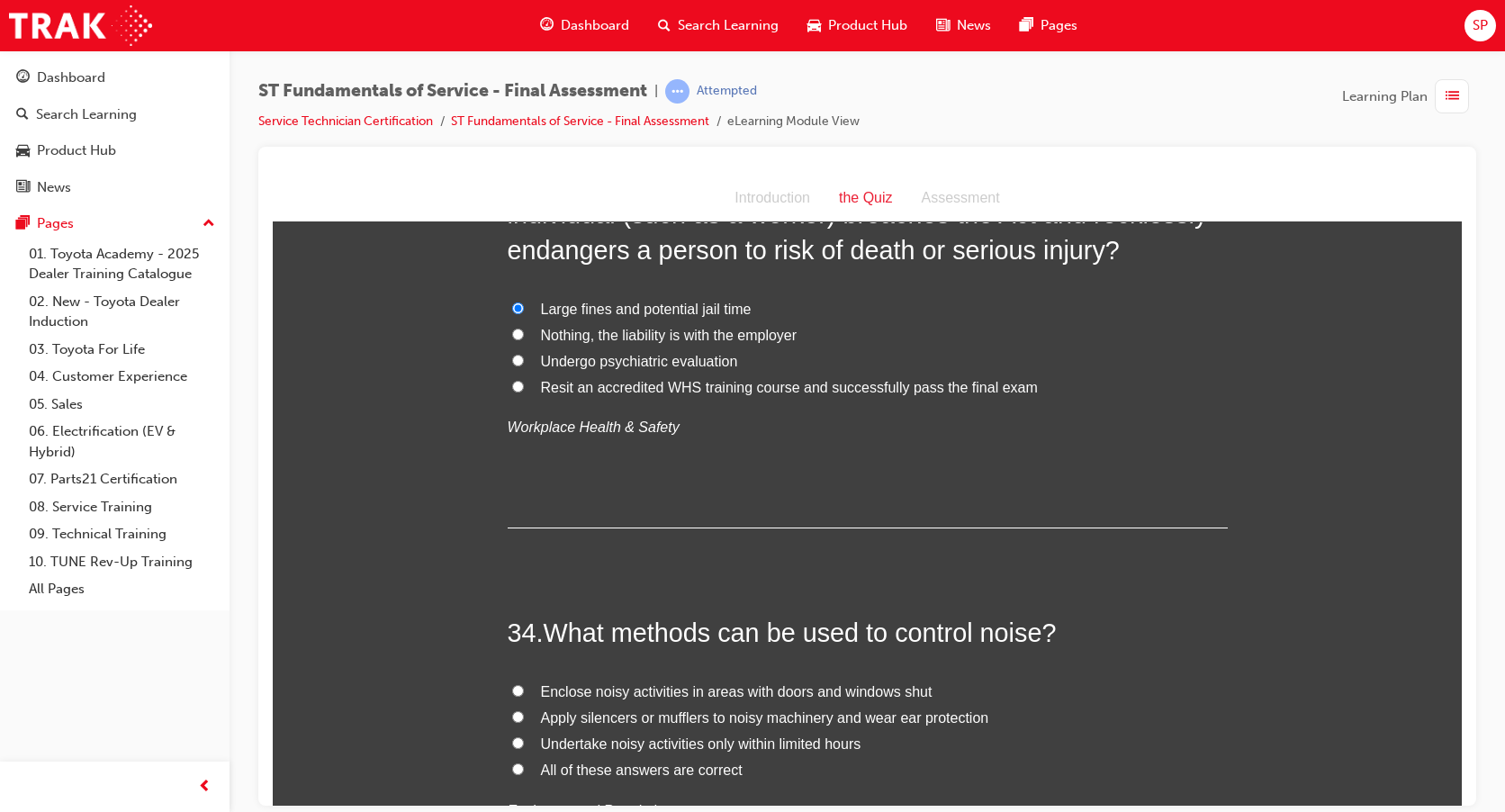
scroll to position [13409, 0]
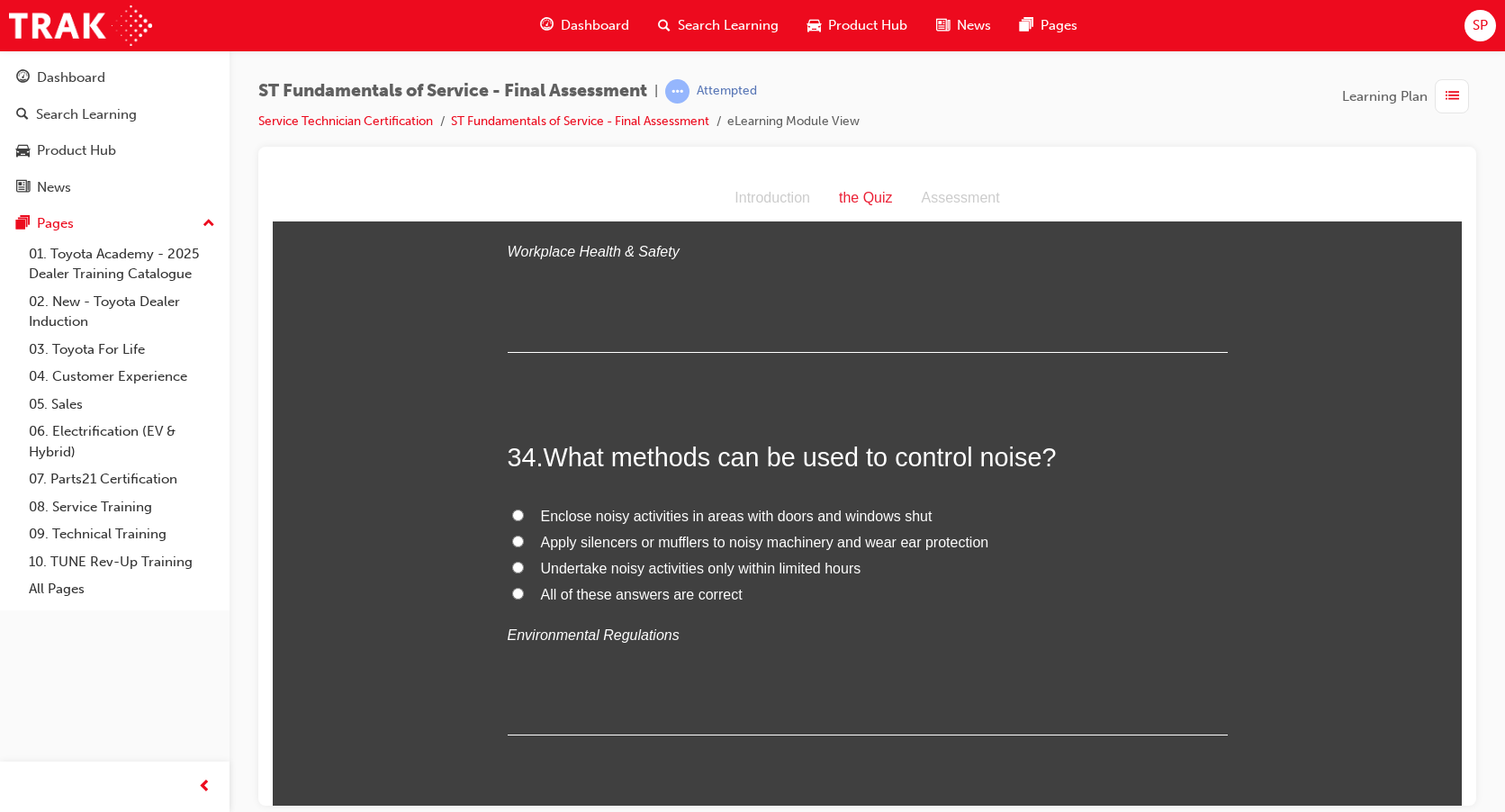
click at [512, 587] on input "All of these answers are correct" at bounding box center [518, 592] width 12 height 12
radio input "true"
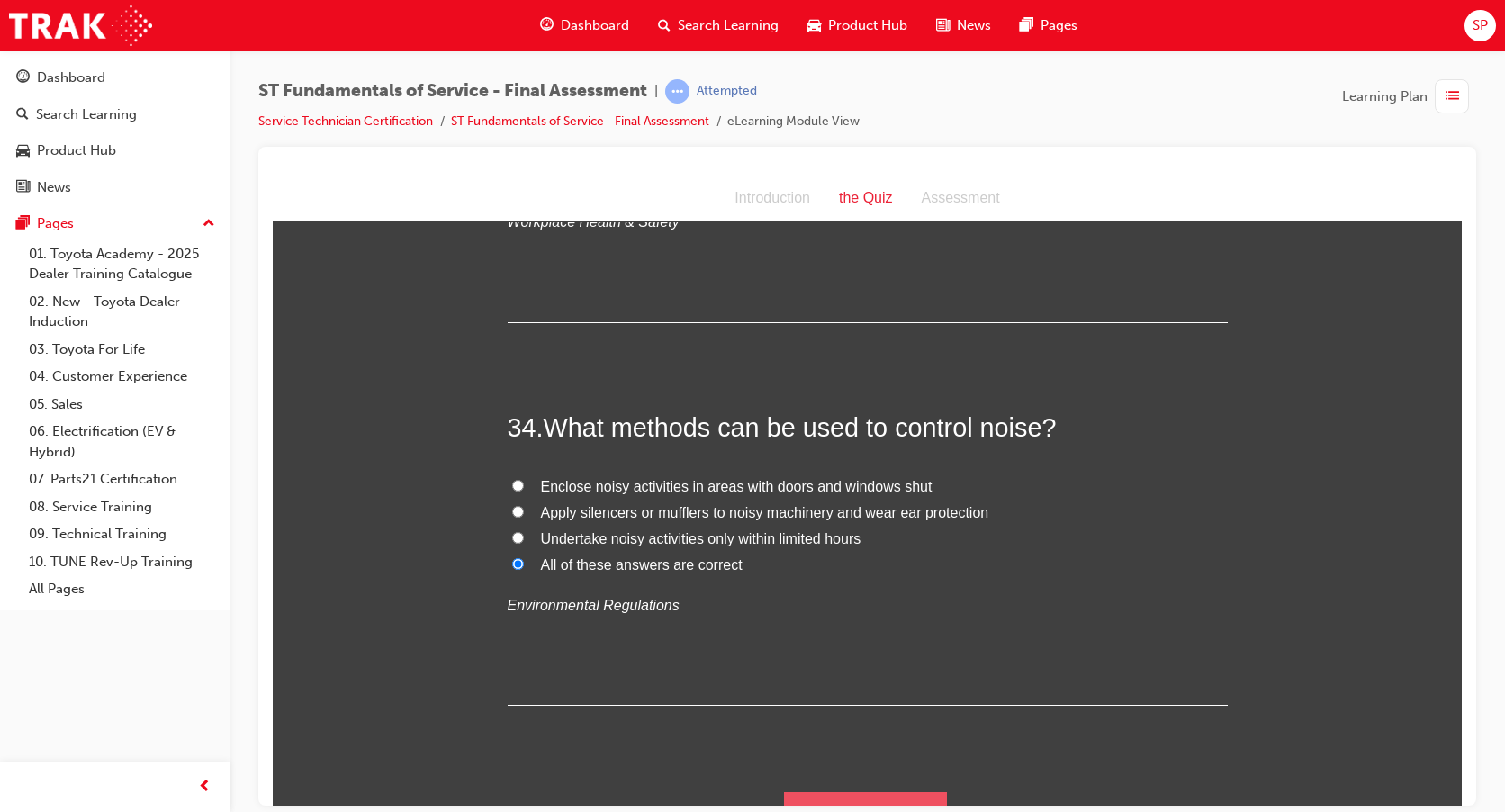
click at [876, 791] on button "Submit Answers" at bounding box center [866, 816] width 163 height 50
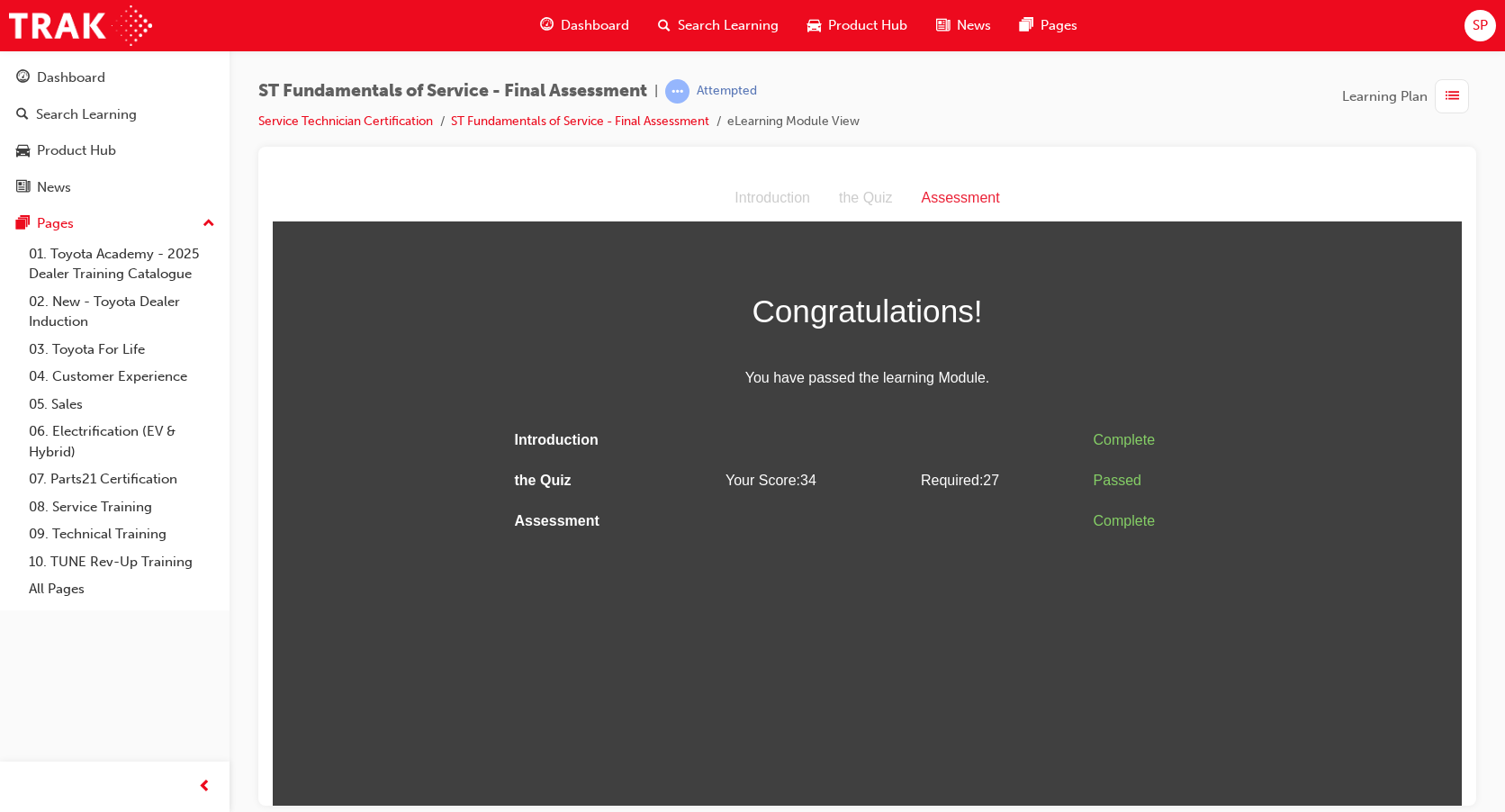
scroll to position [0, 0]
